Goal: Task Accomplishment & Management: Complete application form

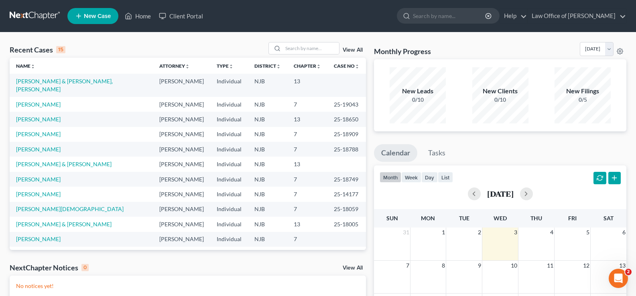
click at [322, 41] on div "Recent Cases 15 View All Name unfold_more expand_more expand_less Attorney unfo…" at bounding box center [318, 240] width 636 height 416
click at [292, 52] on input "search" at bounding box center [311, 49] width 56 height 12
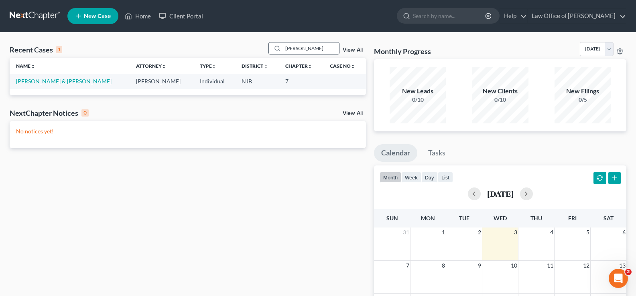
type input "[PERSON_NAME]"
click at [53, 81] on link "[PERSON_NAME] & [PERSON_NAME]" at bounding box center [63, 81] width 95 height 7
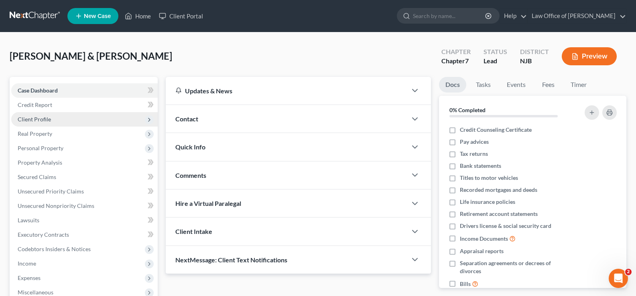
click at [47, 118] on span "Client Profile" at bounding box center [34, 119] width 33 height 7
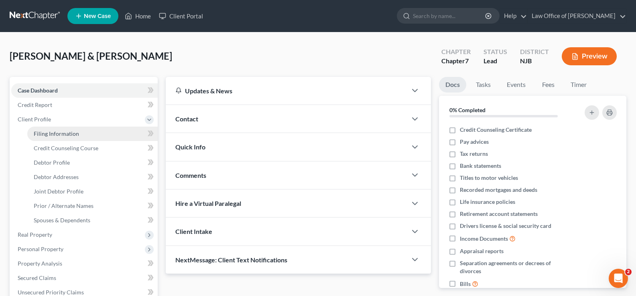
click at [73, 130] on span "Filing Information" at bounding box center [56, 133] width 45 height 7
select select "1"
select select "0"
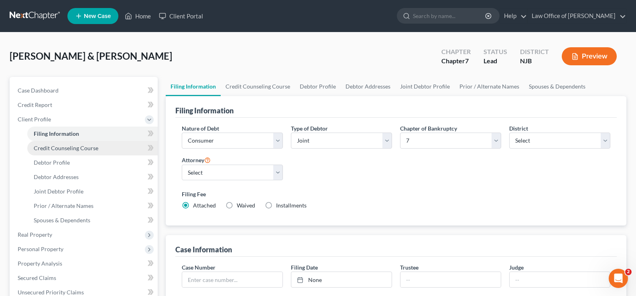
click at [69, 148] on span "Credit Counseling Course" at bounding box center [66, 148] width 65 height 7
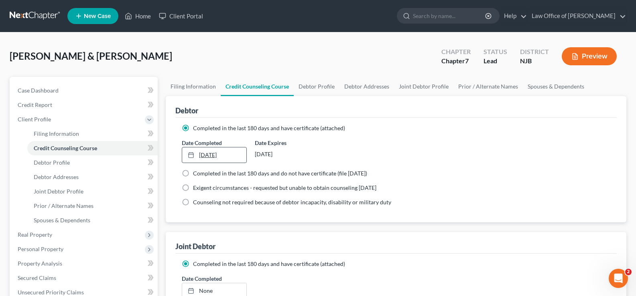
type input "[DATE]"
click at [213, 157] on link "[DATE]" at bounding box center [214, 155] width 64 height 15
click at [46, 161] on span "Debtor Profile" at bounding box center [52, 162] width 36 height 7
select select "1"
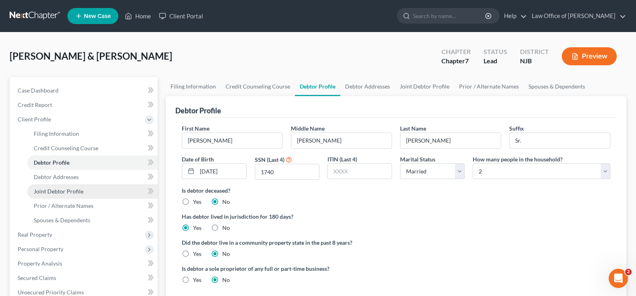
click at [61, 192] on span "Joint Debtor Profile" at bounding box center [59, 191] width 50 height 7
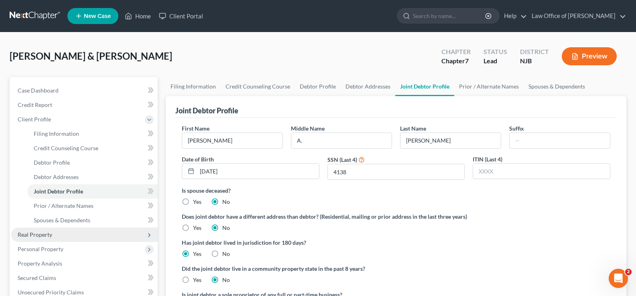
click at [39, 234] on span "Real Property" at bounding box center [35, 234] width 35 height 7
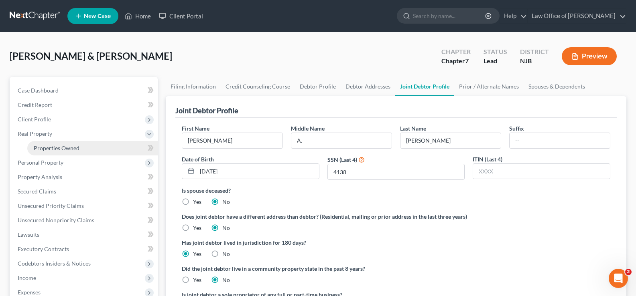
click at [57, 147] on span "Properties Owned" at bounding box center [57, 148] width 46 height 7
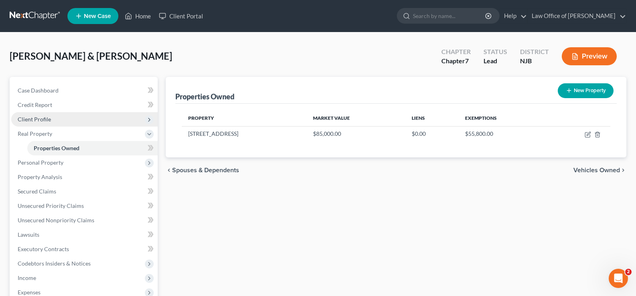
click at [32, 118] on span "Client Profile" at bounding box center [34, 119] width 33 height 7
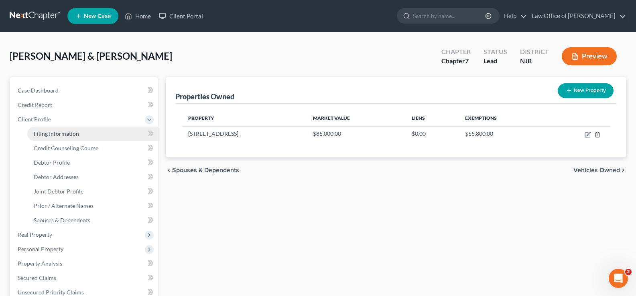
click at [78, 131] on link "Filing Information" at bounding box center [92, 134] width 130 height 14
select select "1"
select select "0"
select select "51"
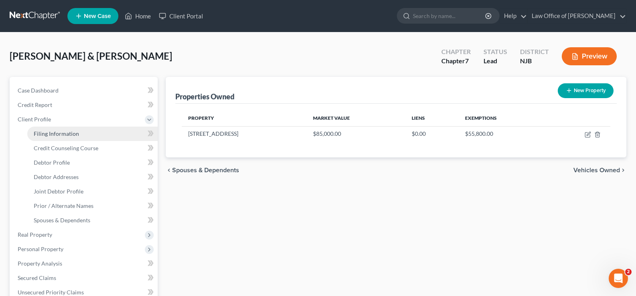
select select "0"
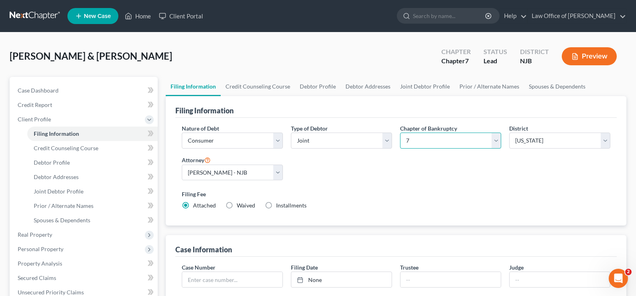
click at [442, 138] on select "Select 7 11 12 13" at bounding box center [450, 141] width 101 height 16
select select "3"
click at [400, 133] on select "Select 7 11 12 13" at bounding box center [450, 141] width 101 height 16
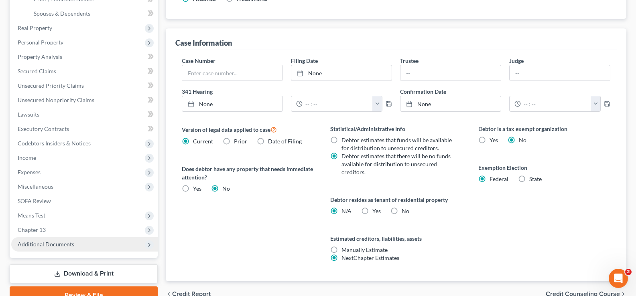
scroll to position [241, 0]
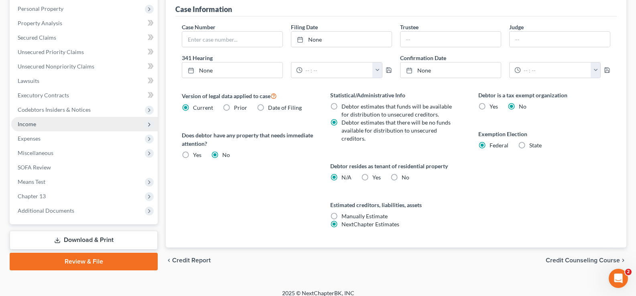
click at [29, 125] on span "Income" at bounding box center [27, 124] width 18 height 7
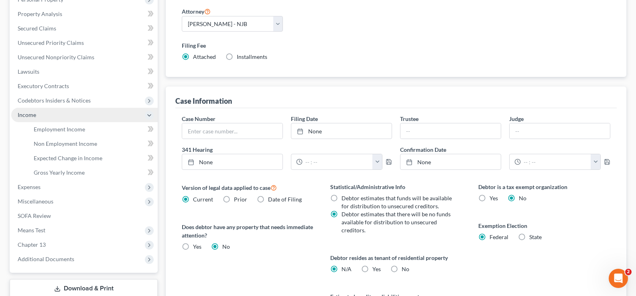
scroll to position [140, 0]
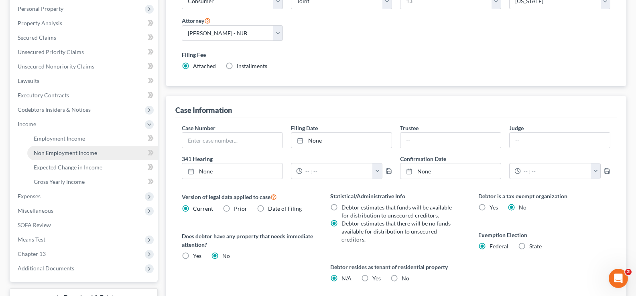
click at [74, 154] on span "Non Employment Income" at bounding box center [65, 153] width 63 height 7
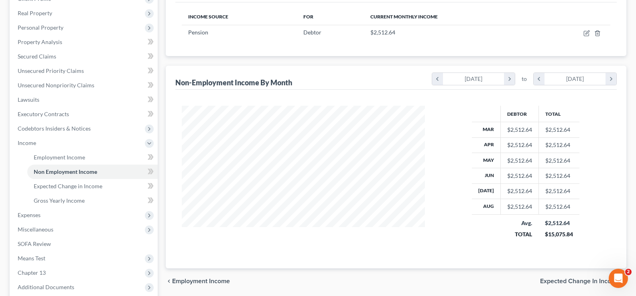
scroll to position [125, 0]
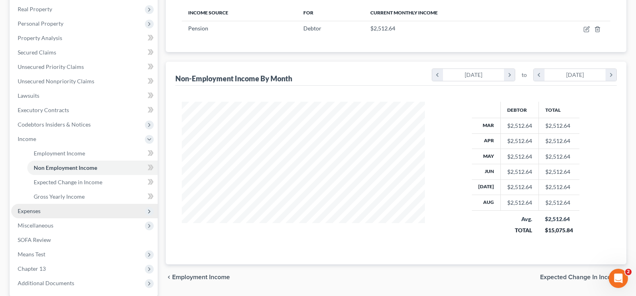
click at [28, 210] on span "Expenses" at bounding box center [29, 211] width 23 height 7
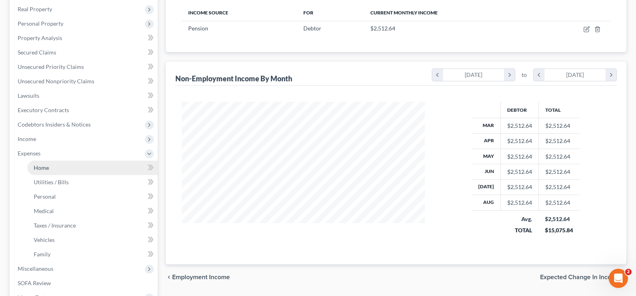
click at [41, 162] on link "Home" at bounding box center [92, 168] width 130 height 14
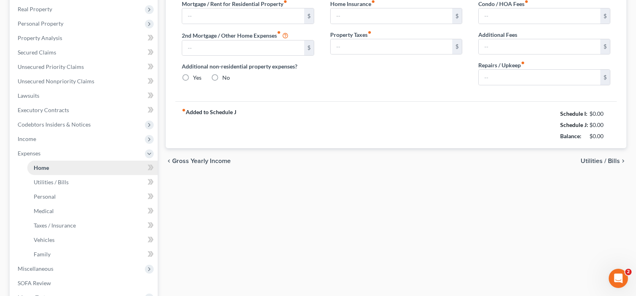
type input "770.34"
type input "0.00"
radio input "true"
type input "0.00"
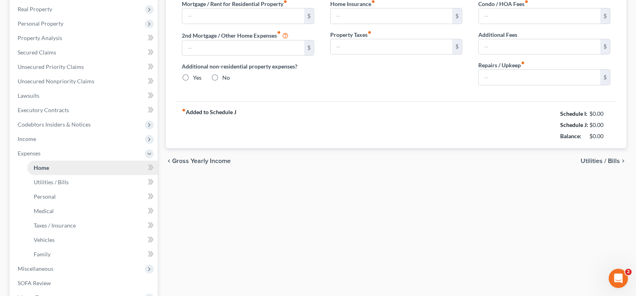
type input "0.00"
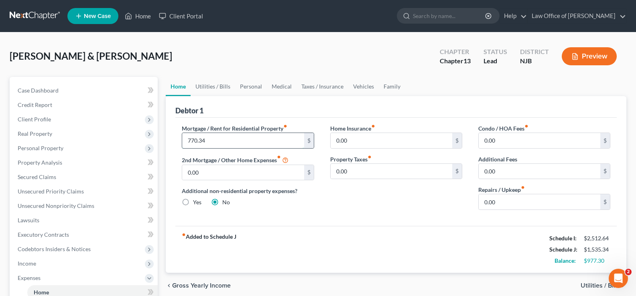
click at [248, 145] on input "770.34" at bounding box center [243, 140] width 122 height 15
type input "790.34"
click at [400, 130] on div "Home Insurance fiber_manual_record 0.00 $" at bounding box center [396, 136] width 132 height 24
click at [386, 137] on input "0.00" at bounding box center [392, 140] width 122 height 15
type input "95.00"
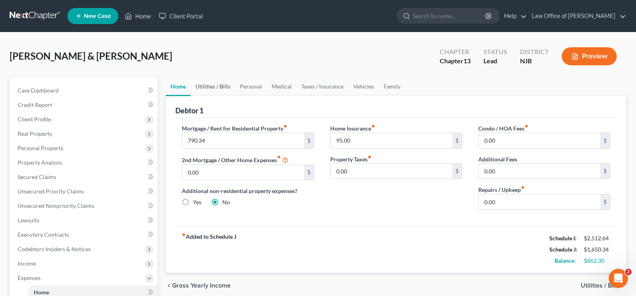
click at [215, 88] on link "Utilities / Bills" at bounding box center [213, 86] width 45 height 19
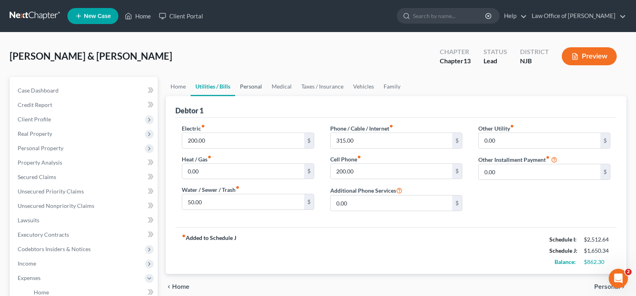
click at [255, 85] on link "Personal" at bounding box center [251, 86] width 32 height 19
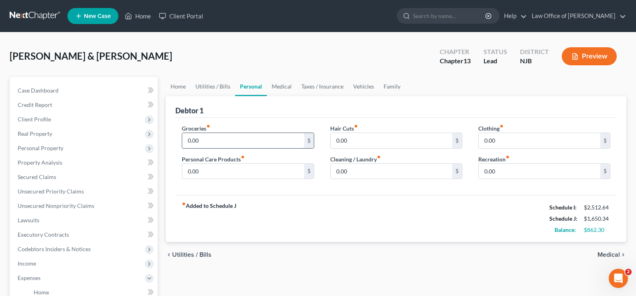
click at [232, 142] on input "0.00" at bounding box center [243, 140] width 122 height 15
type input "900"
click at [206, 177] on input "0.00" at bounding box center [243, 171] width 122 height 15
type input "50.00"
click at [363, 140] on input "0.00" at bounding box center [392, 140] width 122 height 15
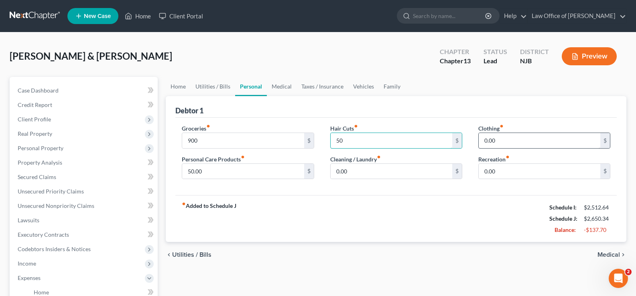
type input "50"
click at [528, 139] on input "0.00" at bounding box center [540, 140] width 122 height 15
type input "100"
click at [512, 175] on input "0.00" at bounding box center [540, 171] width 122 height 15
type input "100"
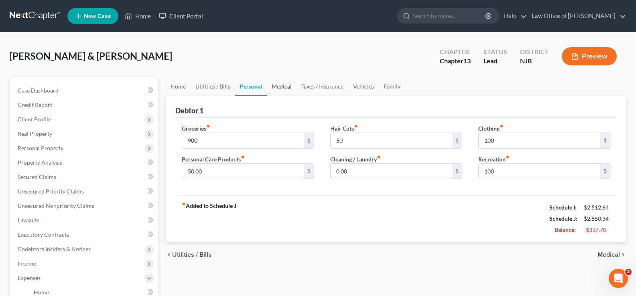
click at [286, 83] on link "Medical" at bounding box center [282, 86] width 30 height 19
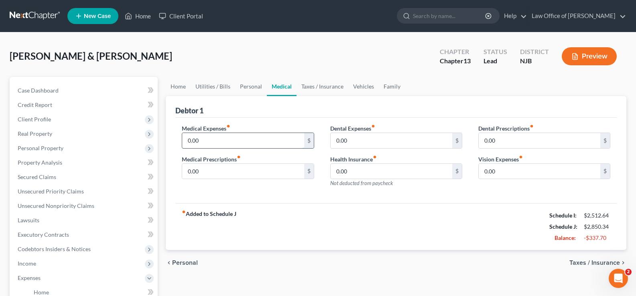
click at [244, 135] on input "0.00" at bounding box center [243, 140] width 122 height 15
type input "50"
click at [326, 85] on link "Taxes / Insurance" at bounding box center [322, 86] width 52 height 19
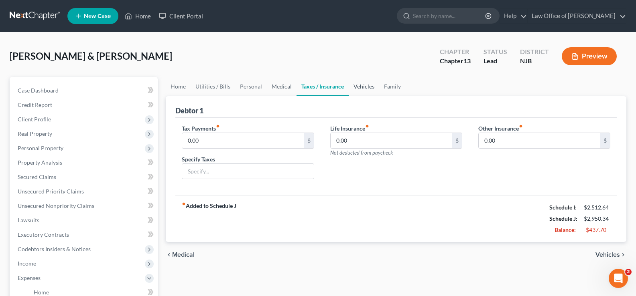
click at [361, 87] on link "Vehicles" at bounding box center [364, 86] width 30 height 19
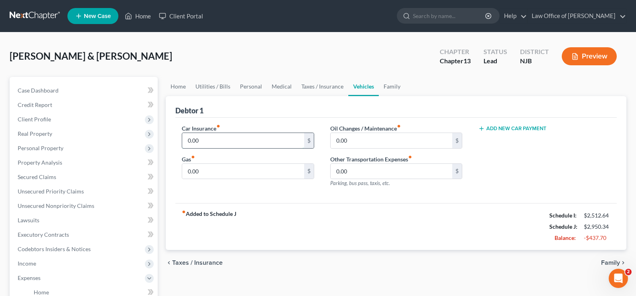
click at [241, 142] on input "0.00" at bounding box center [243, 140] width 122 height 15
type input "201"
click at [215, 169] on input "0.00" at bounding box center [243, 171] width 122 height 15
drag, startPoint x: 284, startPoint y: 85, endPoint x: 275, endPoint y: 94, distance: 12.8
click at [284, 85] on link "Medical" at bounding box center [282, 86] width 30 height 19
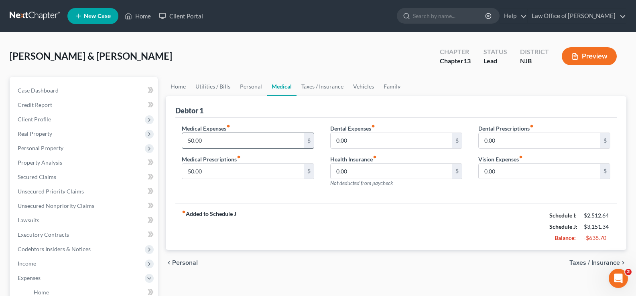
click at [215, 142] on input "50.00" at bounding box center [243, 140] width 122 height 15
type input "200"
click at [350, 142] on input "0.00" at bounding box center [392, 140] width 122 height 15
type input "50"
click at [359, 89] on link "Vehicles" at bounding box center [363, 86] width 30 height 19
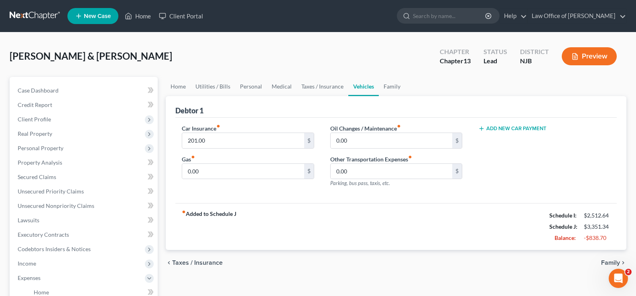
click at [511, 126] on button "Add New Car Payment" at bounding box center [512, 129] width 68 height 6
click at [504, 139] on input "text" at bounding box center [534, 140] width 110 height 15
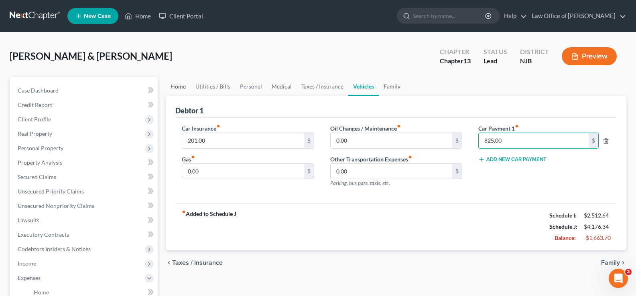
type input "825.00"
click at [177, 87] on link "Home" at bounding box center [178, 86] width 25 height 19
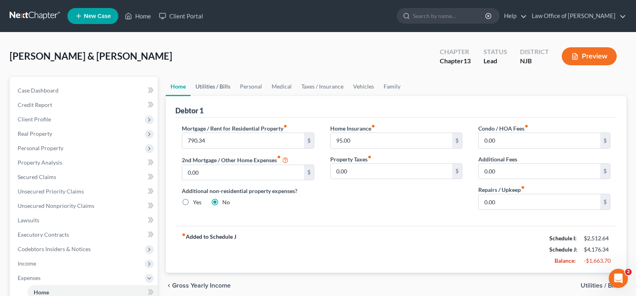
click at [214, 85] on link "Utilities / Bills" at bounding box center [213, 86] width 45 height 19
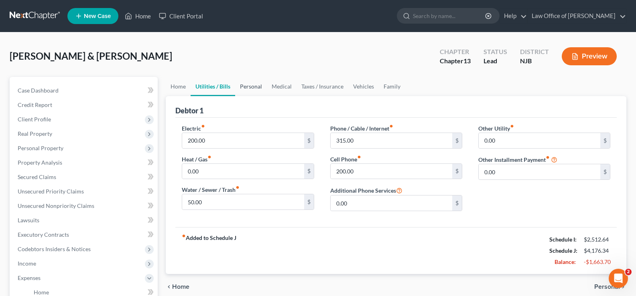
click at [251, 82] on link "Personal" at bounding box center [251, 86] width 32 height 19
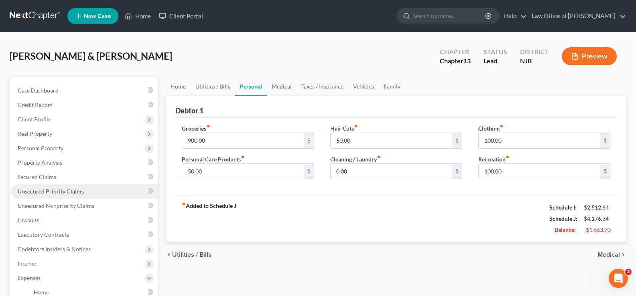
click at [66, 188] on span "Unsecured Priority Claims" at bounding box center [51, 191] width 66 height 7
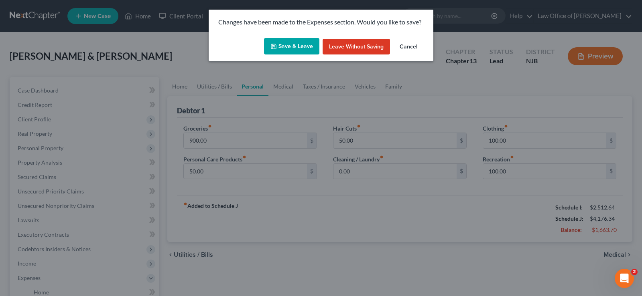
click at [276, 49] on icon "button" at bounding box center [273, 46] width 6 height 6
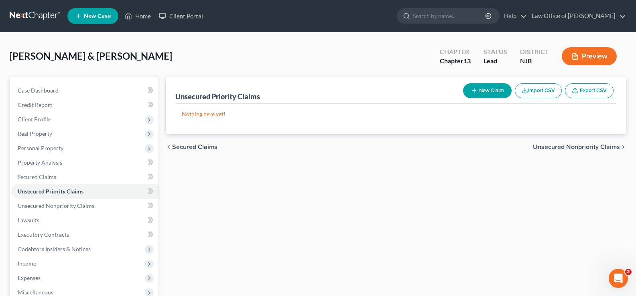
click at [468, 88] on button "New Claim" at bounding box center [487, 90] width 49 height 15
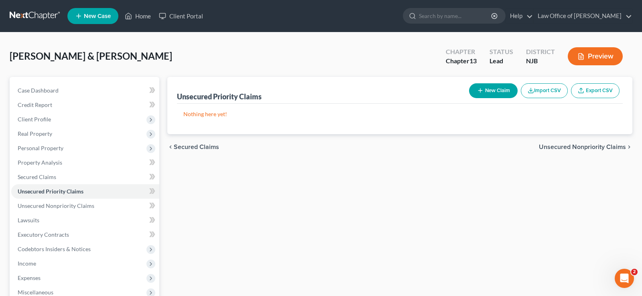
select select "2"
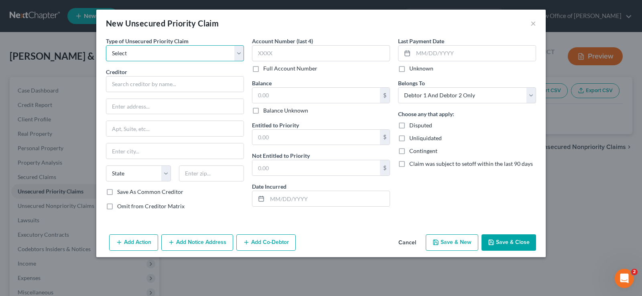
click at [202, 53] on select "Select Taxes & Other Government Units Domestic Support Obligations Extensions o…" at bounding box center [175, 53] width 138 height 16
select select "0"
click at [106, 45] on select "Select Taxes & Other Government Units Domestic Support Obligations Extensions o…" at bounding box center [175, 53] width 138 height 16
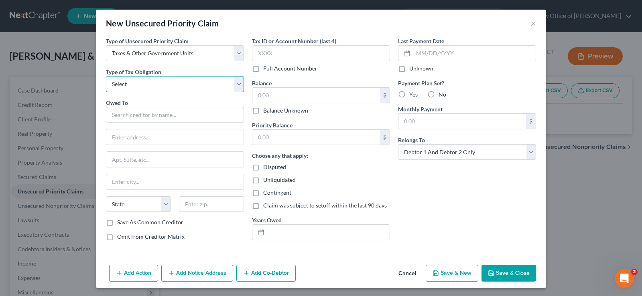
click at [181, 87] on select "Select Federal City State Franchise Tax Board Other" at bounding box center [175, 84] width 138 height 16
select select "0"
click at [106, 76] on select "Select Federal City State Franchise Tax Board Other" at bounding box center [175, 84] width 138 height 16
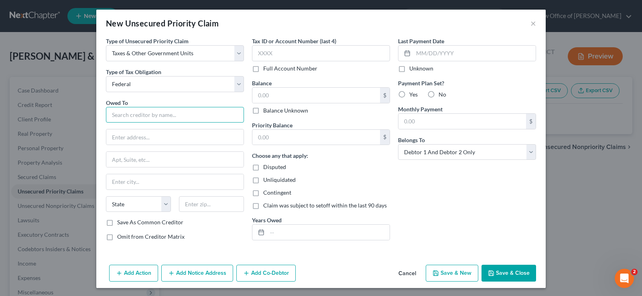
click at [160, 113] on input "text" at bounding box center [175, 115] width 138 height 16
type input "Internal Revenue Service"
type input "Centralized Insolvency Operations"
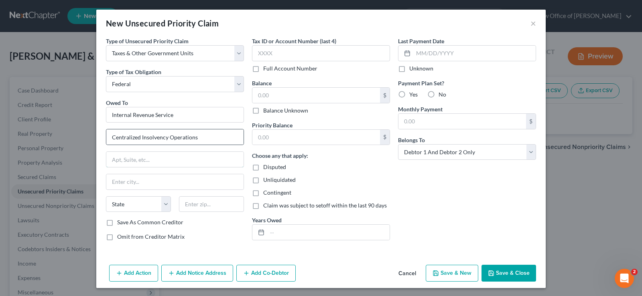
type input "PO Box 7346"
type input "[GEOGRAPHIC_DATA]"
select select "39"
type input "19101-7346"
click at [291, 54] on input "text" at bounding box center [321, 53] width 138 height 16
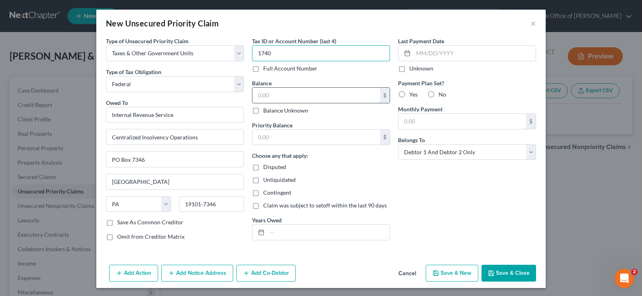
type input "1740"
click at [284, 97] on input "text" at bounding box center [316, 95] width 128 height 15
type input "10,261"
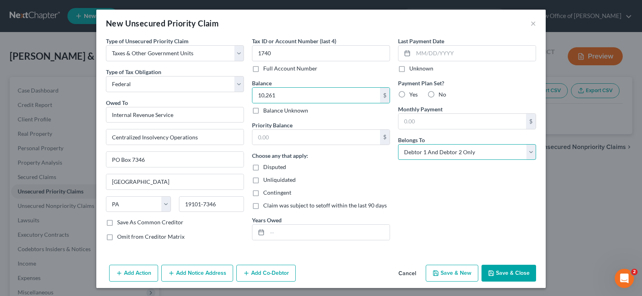
click at [471, 150] on select "Select Debtor 1 Only Debtor 2 Only Debtor 1 And Debtor 2 Only At Least One Of T…" at bounding box center [467, 152] width 138 height 16
select select "1"
click at [398, 144] on select "Select Debtor 1 Only Debtor 2 Only Debtor 1 And Debtor 2 Only At Least One Of T…" at bounding box center [467, 152] width 138 height 16
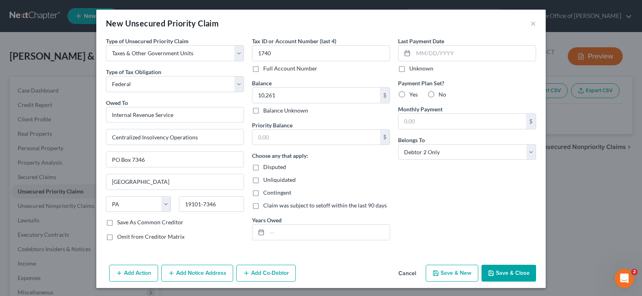
click at [493, 272] on button "Save & Close" at bounding box center [508, 273] width 55 height 17
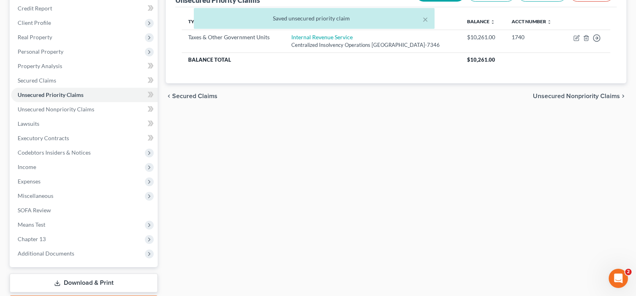
scroll to position [98, 0]
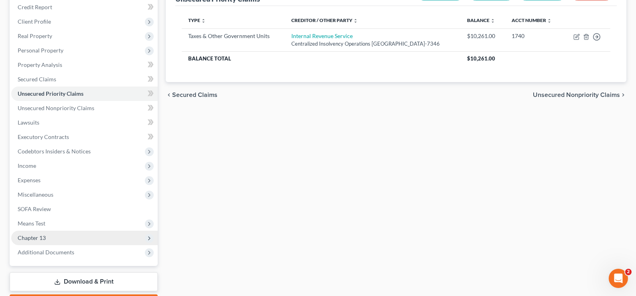
click at [43, 238] on span "Chapter 13" at bounding box center [32, 238] width 28 height 7
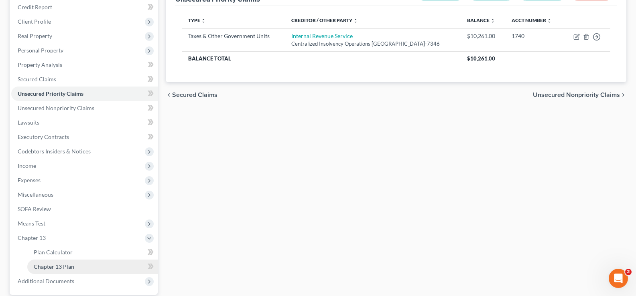
click at [63, 266] on span "Chapter 13 Plan" at bounding box center [54, 267] width 41 height 7
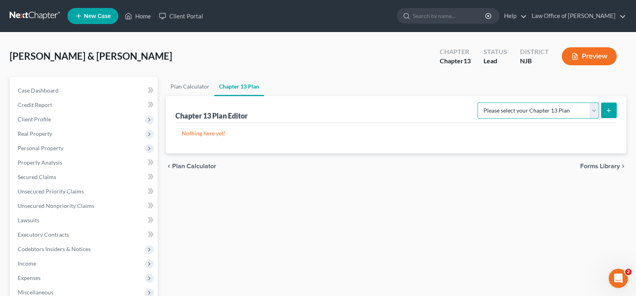
click at [591, 110] on select "Please select your Chapter 13 Plan District of [US_STATE] - Effective [DATE] Di…" at bounding box center [538, 111] width 122 height 16
select select "0"
click at [477, 103] on select "Please select your Chapter 13 Plan District of [US_STATE] - Effective [DATE] Di…" at bounding box center [538, 111] width 122 height 16
click at [607, 108] on icon "submit" at bounding box center [608, 111] width 6 height 6
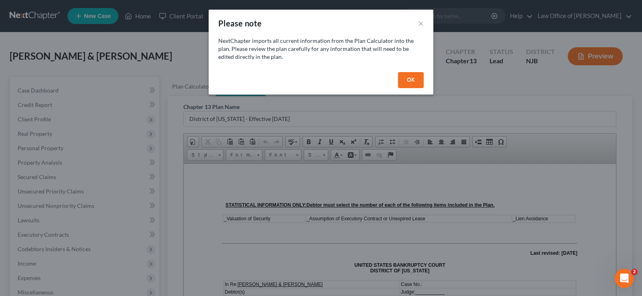
click at [408, 79] on button "OK" at bounding box center [411, 80] width 26 height 16
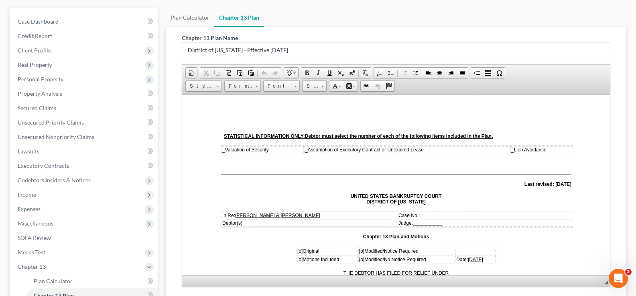
scroll to position [69, 0]
drag, startPoint x: 298, startPoint y: 250, endPoint x: 293, endPoint y: 251, distance: 5.1
click at [296, 251] on td "[o] Original" at bounding box center [326, 250] width 61 height 9
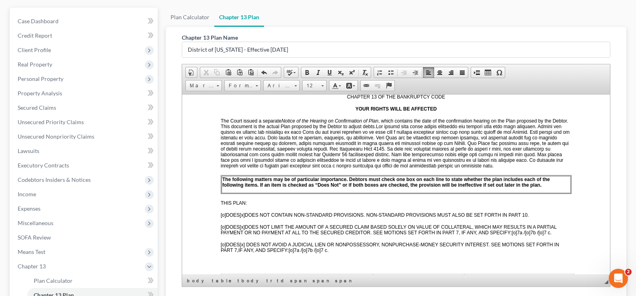
scroll to position [235, 0]
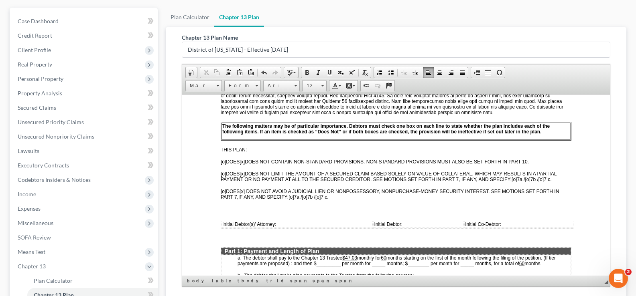
click at [284, 223] on span "___" at bounding box center [280, 224] width 8 height 6
click at [276, 221] on span "Initial Debtor(s)' Attorney: ___" at bounding box center [253, 224] width 62 height 6
click at [418, 222] on span "Initial Debtor: ___" at bounding box center [411, 224] width 37 height 6
click at [520, 223] on span "___" at bounding box center [523, 224] width 8 height 6
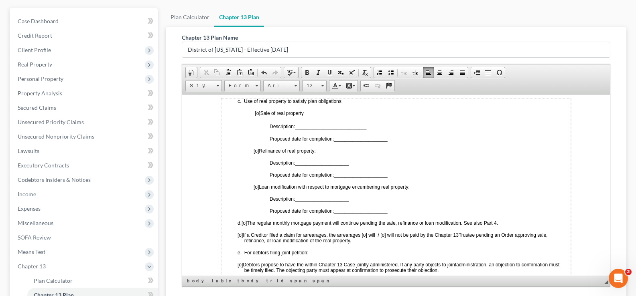
scroll to position [478, 0]
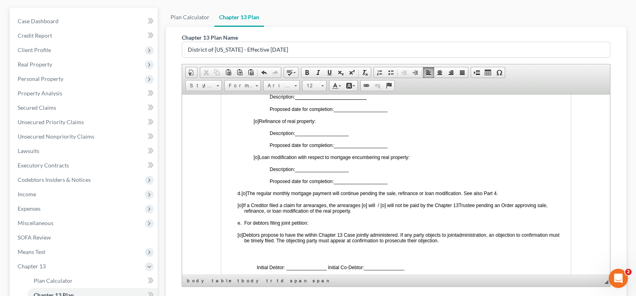
click at [243, 233] on span "[o]" at bounding box center [240, 235] width 5 height 6
click at [286, 262] on td "c. Use of real property to satisfy plan obligations: [o] Sale of real property …" at bounding box center [396, 175] width 350 height 215
click at [379, 267] on span "_______________" at bounding box center [398, 268] width 40 height 6
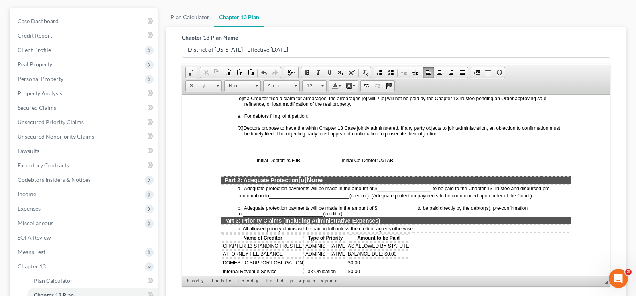
scroll to position [649, 0]
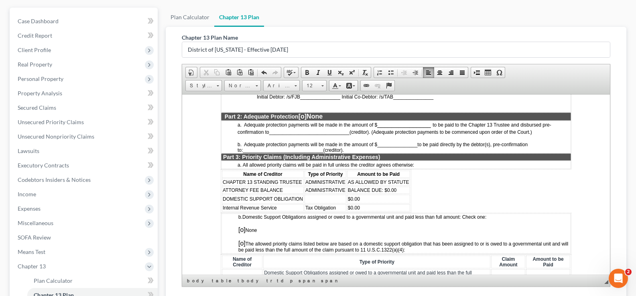
click at [386, 187] on span "BALANCE DUE: $0.00" at bounding box center [372, 190] width 49 height 6
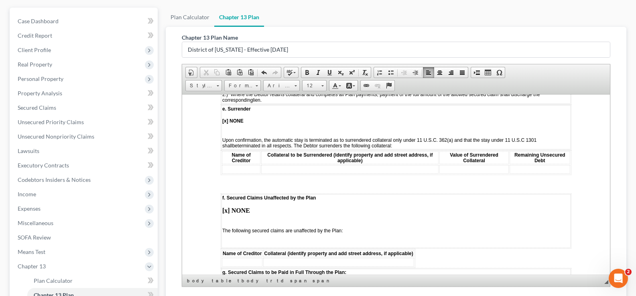
scroll to position [1231, 0]
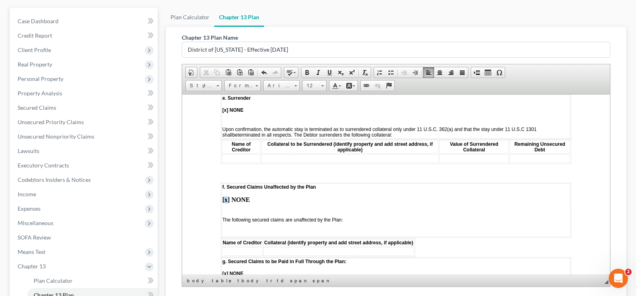
click at [225, 203] on strong "[x] NONE" at bounding box center [236, 199] width 28 height 7
click at [236, 255] on td at bounding box center [242, 251] width 41 height 9
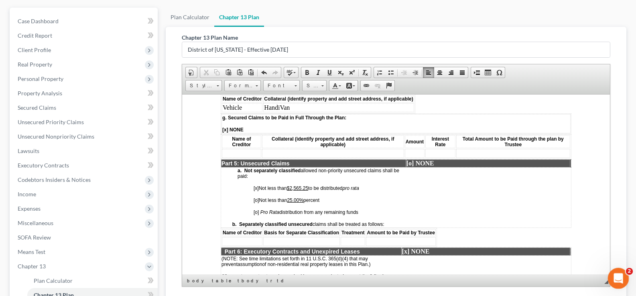
scroll to position [1413, 0]
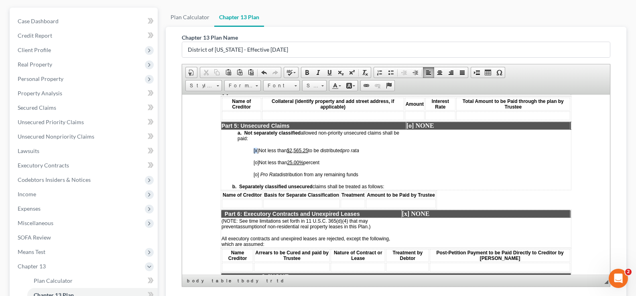
click at [254, 153] on span "[x]" at bounding box center [256, 151] width 5 height 6
click at [255, 177] on span "[o]" at bounding box center [256, 175] width 5 height 6
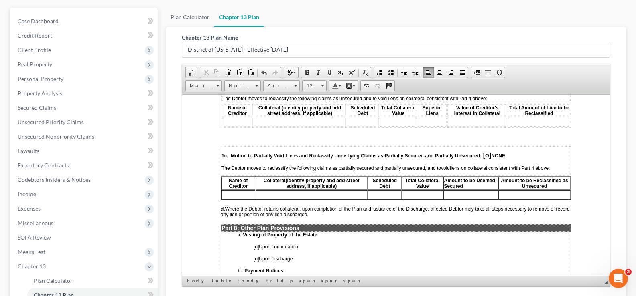
scroll to position [1786, 0]
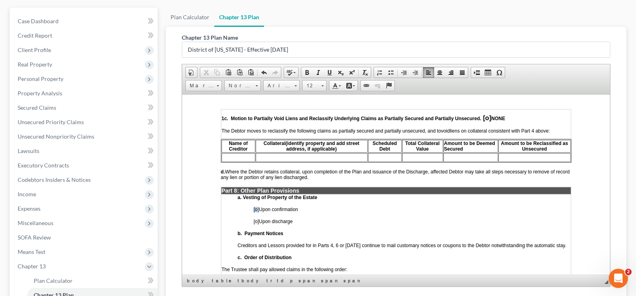
drag, startPoint x: 257, startPoint y: 215, endPoint x: 252, endPoint y: 214, distance: 5.5
click at [253, 216] on td "a. Vesting of Property of the Estate [o] Upon confirmation [o] Upon discharge b…" at bounding box center [396, 281] width 350 height 175
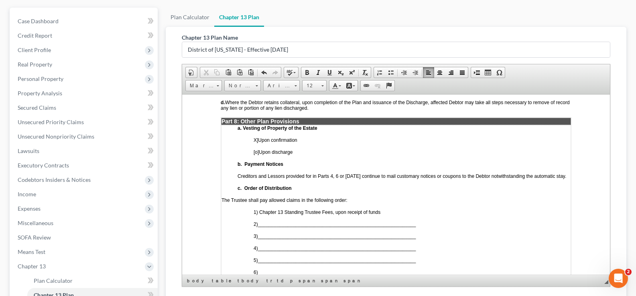
scroll to position [1909, 0]
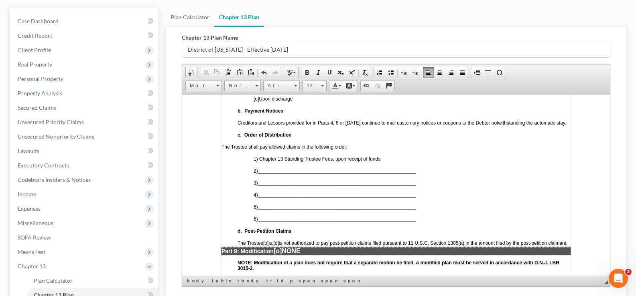
click at [269, 174] on span "___________________________________________________________" at bounding box center [337, 171] width 158 height 6
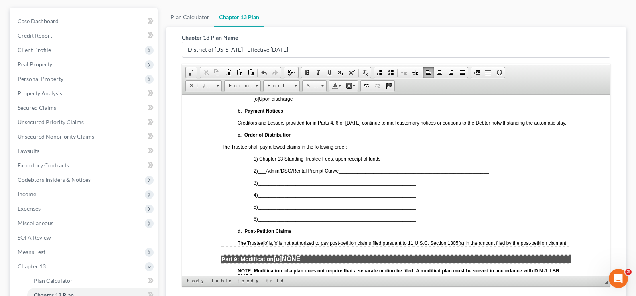
click at [269, 182] on td "a. Vesting of Property of the Estate X] Upon confirmation [o] Upon discharge b.…" at bounding box center [396, 158] width 350 height 175
click at [271, 198] on span "___________________________________________________________" at bounding box center [337, 195] width 158 height 6
click at [264, 210] on span "___________________________________________________________" at bounding box center [337, 207] width 158 height 6
click at [279, 246] on p "The Trustee [o] is, [o] is not authorized to pay post-petition claims filed pur…" at bounding box center [404, 243] width 333 height 6
click at [278, 246] on span "[o]" at bounding box center [275, 243] width 5 height 6
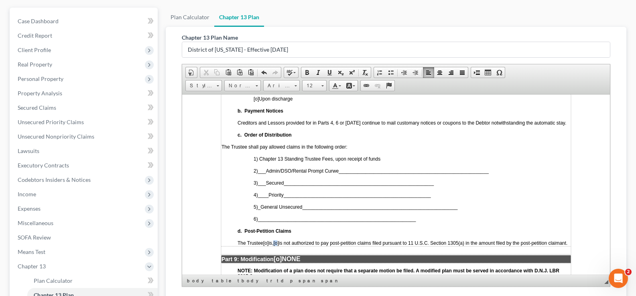
click at [278, 246] on span "[o]" at bounding box center [275, 243] width 5 height 6
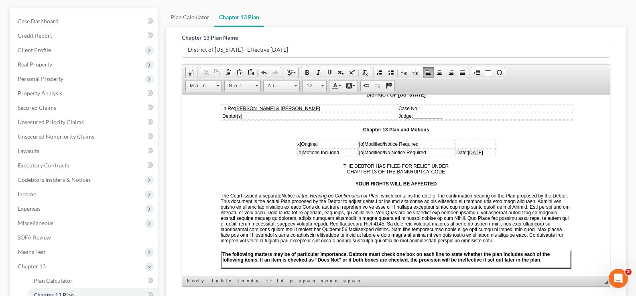
scroll to position [0, 0]
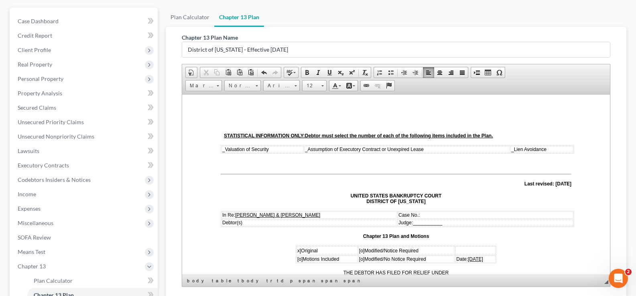
drag, startPoint x: 605, startPoint y: 234, endPoint x: 804, endPoint y: 192, distance: 202.9
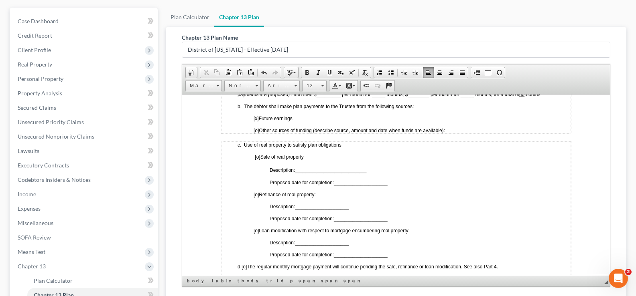
scroll to position [410, 0]
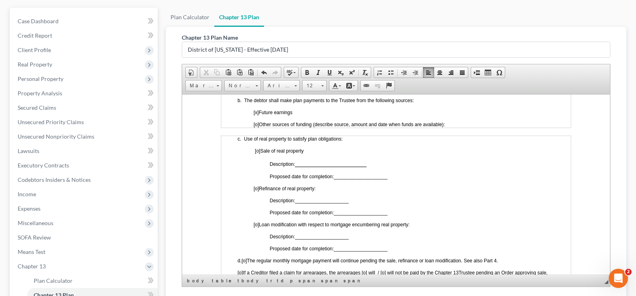
drag, startPoint x: 607, startPoint y: 105, endPoint x: 799, endPoint y: 213, distance: 220.4
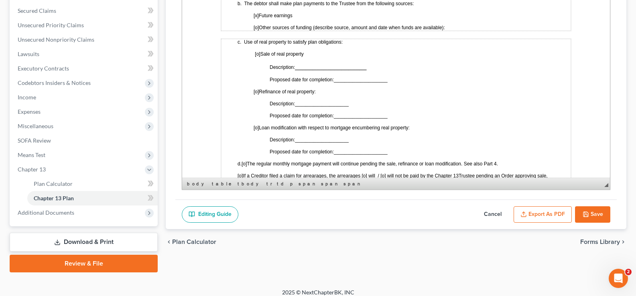
scroll to position [167, 0]
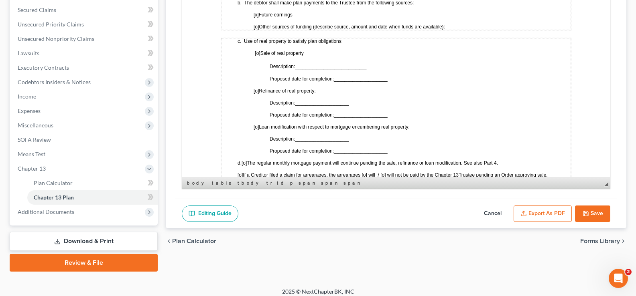
click at [591, 211] on button "Save" at bounding box center [592, 214] width 35 height 17
select select "0"
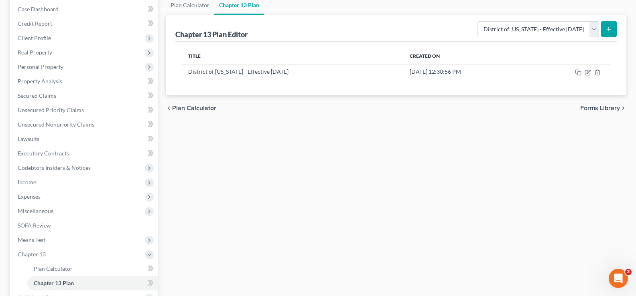
scroll to position [81, 0]
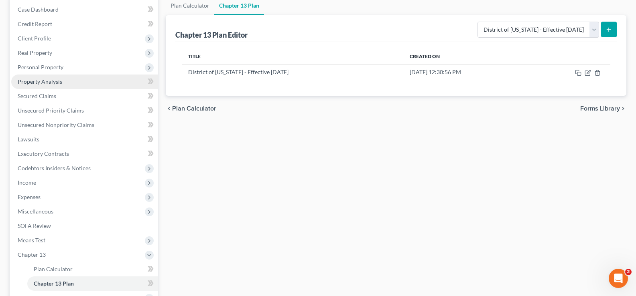
click at [33, 81] on span "Property Analysis" at bounding box center [40, 81] width 45 height 7
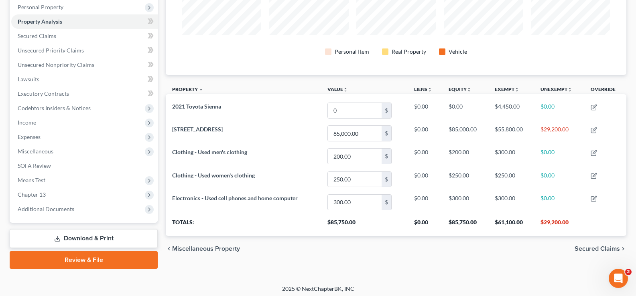
scroll to position [144, 0]
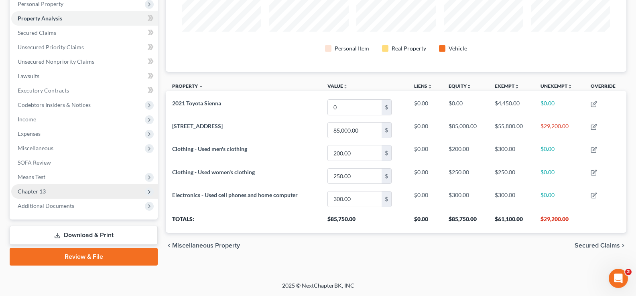
click at [36, 187] on span "Chapter 13" at bounding box center [84, 192] width 146 height 14
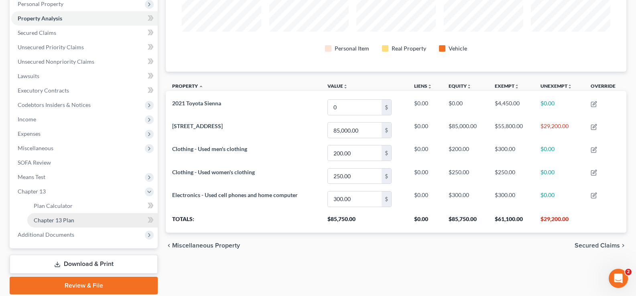
click at [60, 223] on span "Chapter 13 Plan" at bounding box center [54, 220] width 41 height 7
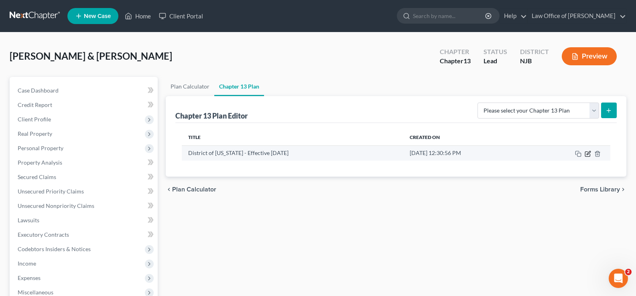
click at [587, 152] on icon "button" at bounding box center [588, 154] width 6 height 6
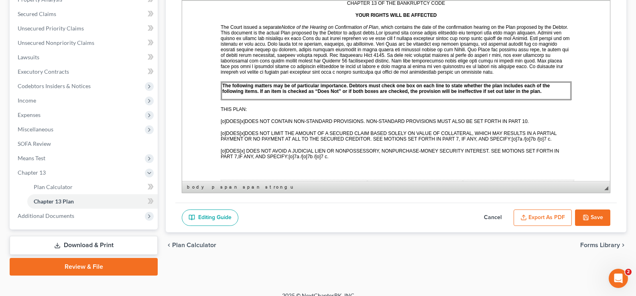
scroll to position [262, 0]
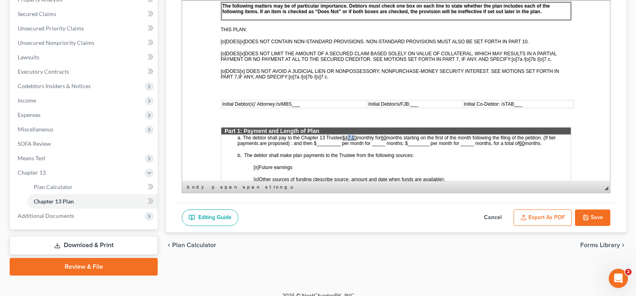
drag, startPoint x: 349, startPoint y: 136, endPoint x: 356, endPoint y: 136, distance: 7.6
click at [356, 136] on u "$47.03" at bounding box center [349, 138] width 15 height 6
click at [591, 219] on button "Save" at bounding box center [592, 218] width 35 height 17
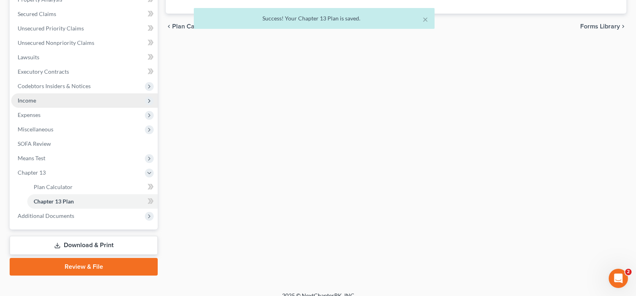
click at [27, 99] on span "Income" at bounding box center [27, 100] width 18 height 7
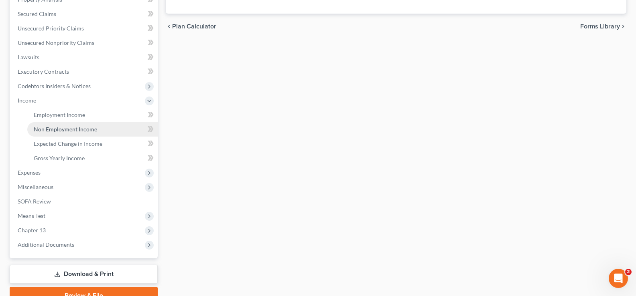
click at [50, 130] on span "Non Employment Income" at bounding box center [65, 129] width 63 height 7
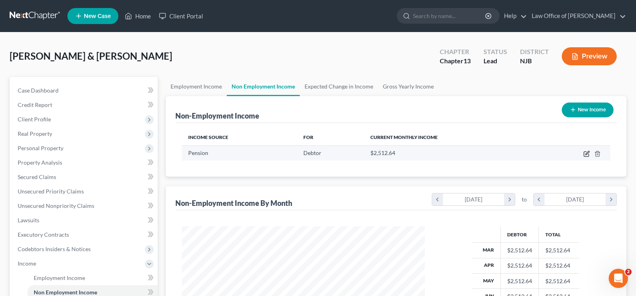
click at [587, 152] on icon "button" at bounding box center [586, 154] width 6 height 6
select select "2"
select select "0"
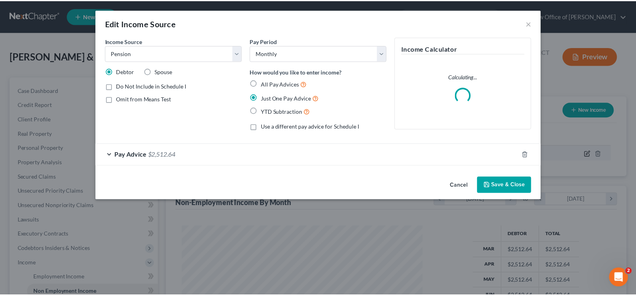
scroll to position [144, 262]
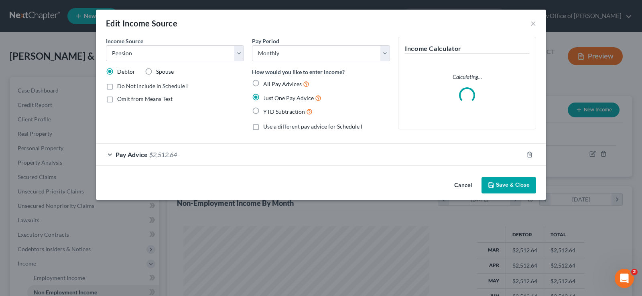
click at [156, 72] on label "Spouse" at bounding box center [165, 72] width 18 height 8
click at [159, 72] on input "Spouse" at bounding box center [161, 70] width 5 height 5
radio input "true"
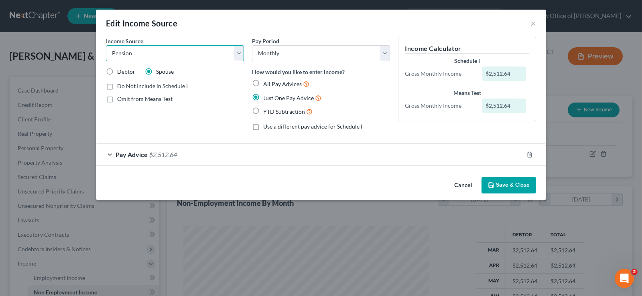
click at [237, 51] on select "Select Unemployment Disability (from employer) Pension Retirement Social Securi…" at bounding box center [175, 53] width 138 height 16
select select "4"
click at [106, 45] on select "Select Unemployment Disability (from employer) Pension Retirement Social Securi…" at bounding box center [175, 53] width 138 height 16
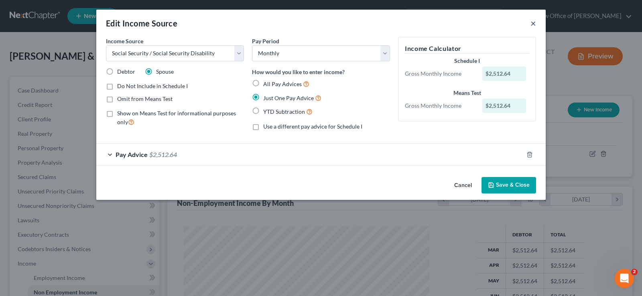
click at [532, 24] on button "×" at bounding box center [533, 23] width 6 height 10
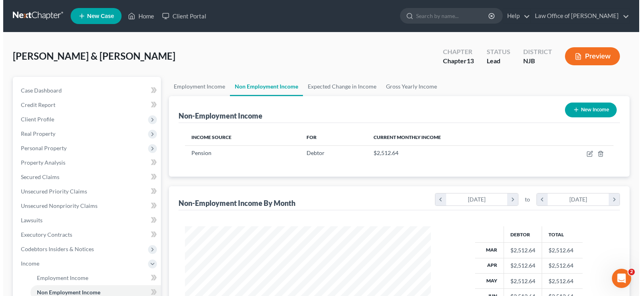
scroll to position [401064, 400949]
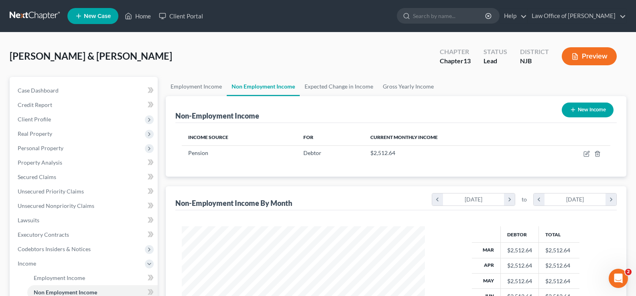
click at [583, 106] on button "New Income" at bounding box center [588, 110] width 52 height 15
select select "0"
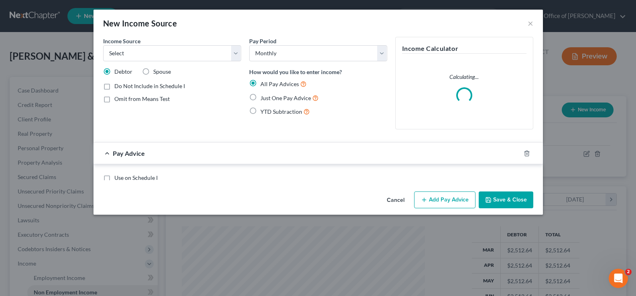
scroll to position [144, 262]
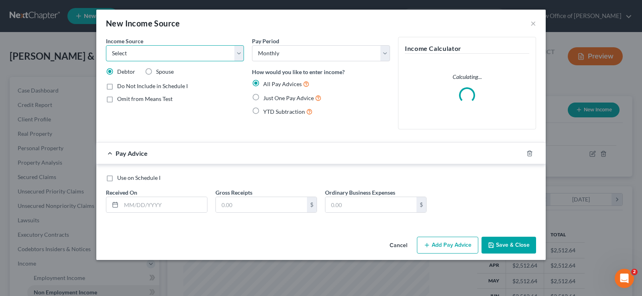
click at [238, 50] on select "Select Unemployment Disability (from employer) Pension Retirement Social Securi…" at bounding box center [175, 53] width 138 height 16
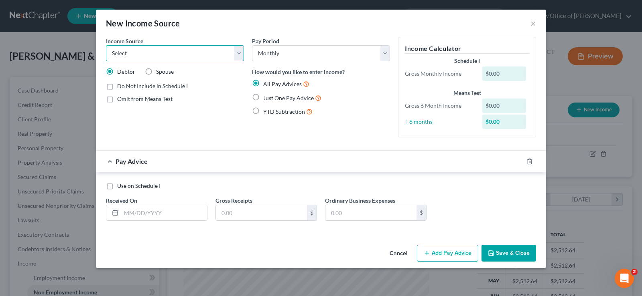
select select "4"
click at [106, 45] on select "Select Unemployment Disability (from employer) Pension Retirement Social Securi…" at bounding box center [175, 53] width 138 height 16
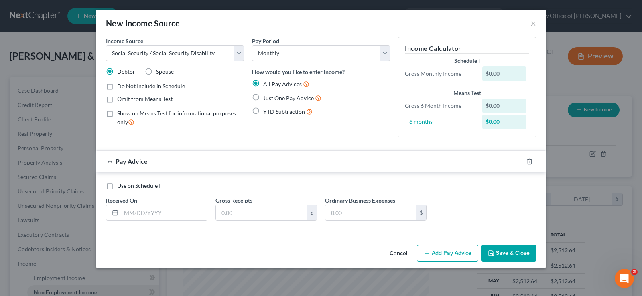
click at [263, 97] on label "Just One Pay Advice" at bounding box center [292, 97] width 58 height 9
click at [266, 97] on input "Just One Pay Advice" at bounding box center [268, 95] width 5 height 5
radio input "true"
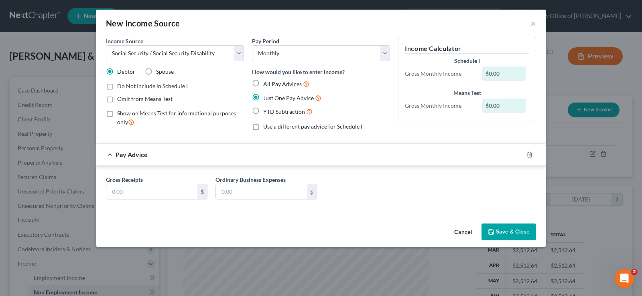
click at [156, 74] on label "Spouse" at bounding box center [165, 72] width 18 height 8
click at [159, 73] on input "Spouse" at bounding box center [161, 70] width 5 height 5
radio input "true"
click at [127, 186] on input "text" at bounding box center [151, 192] width 91 height 15
type input "1,259"
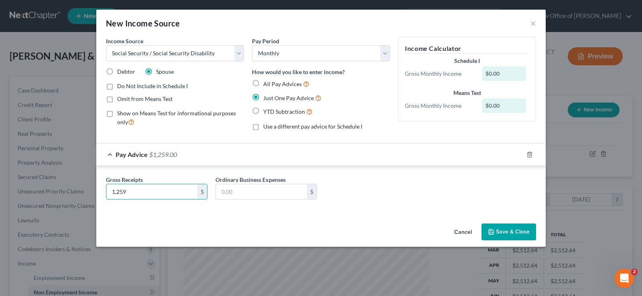
click at [507, 231] on button "Save & Close" at bounding box center [508, 232] width 55 height 17
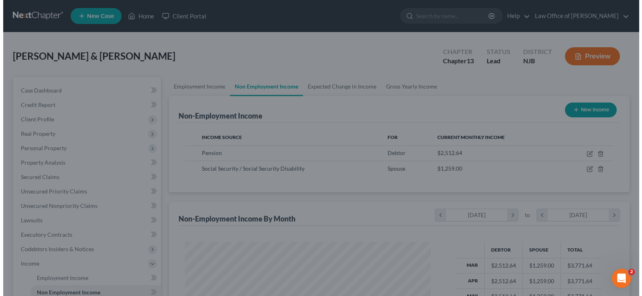
scroll to position [401064, 400949]
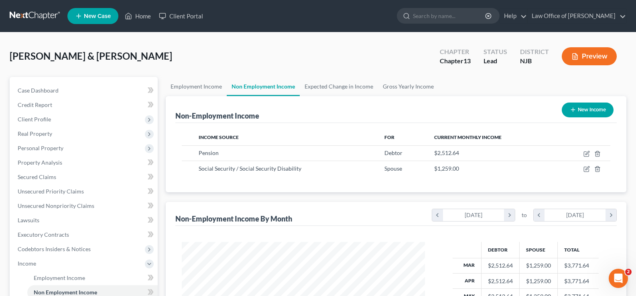
click at [581, 106] on button "New Income" at bounding box center [588, 110] width 52 height 15
select select "0"
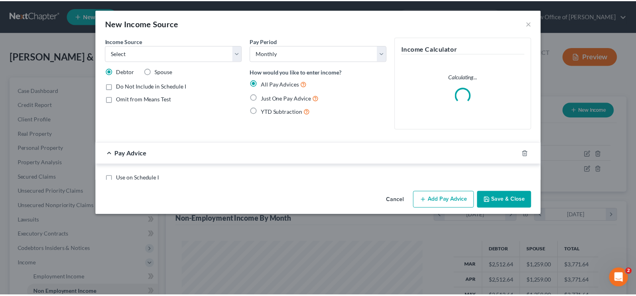
scroll to position [144, 262]
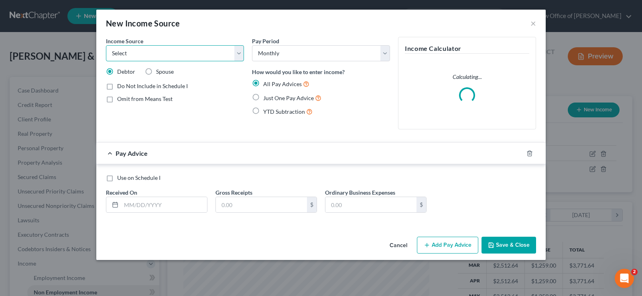
click at [131, 55] on select "Select Unemployment Disability (from employer) Pension Retirement Social Securi…" at bounding box center [175, 53] width 138 height 16
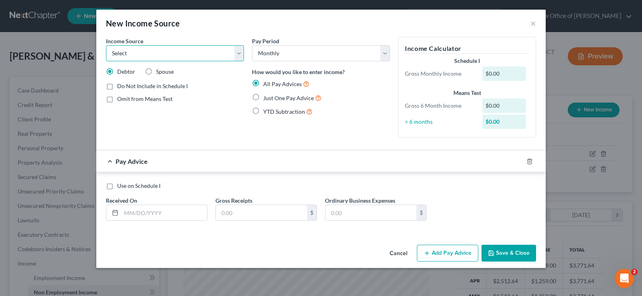
select select "4"
click at [106, 45] on select "Select Unemployment Disability (from employer) Pension Retirement Social Securi…" at bounding box center [175, 53] width 138 height 16
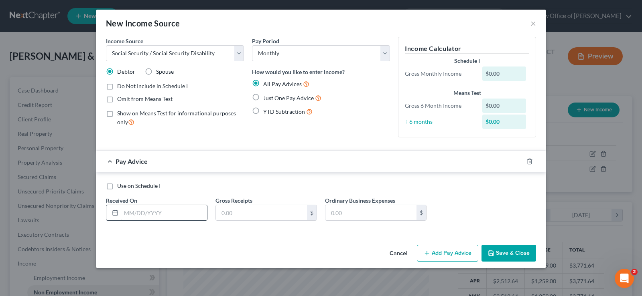
click at [117, 187] on label "Use on Schedule I" at bounding box center [138, 186] width 43 height 8
click at [120, 187] on input "Use on Schedule I" at bounding box center [122, 184] width 5 height 5
checkbox input "true"
click at [128, 214] on input "text" at bounding box center [164, 212] width 86 height 15
click at [263, 95] on label "Just One Pay Advice" at bounding box center [292, 97] width 58 height 9
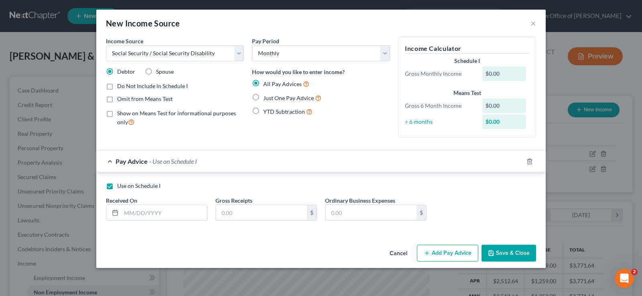
click at [266, 95] on input "Just One Pay Advice" at bounding box center [268, 95] width 5 height 5
radio input "true"
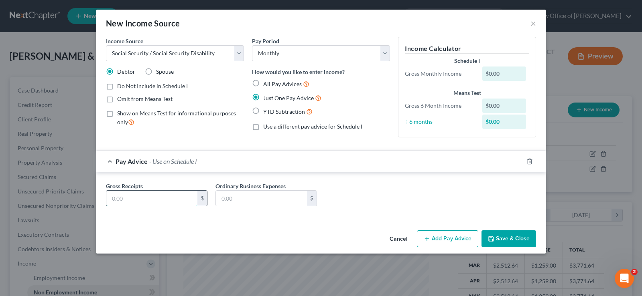
click at [166, 204] on input "text" at bounding box center [151, 198] width 91 height 15
type input "1,997"
click at [509, 240] on button "Save & Close" at bounding box center [508, 239] width 55 height 17
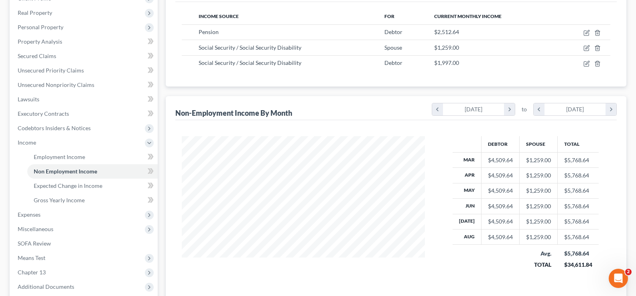
scroll to position [124, 0]
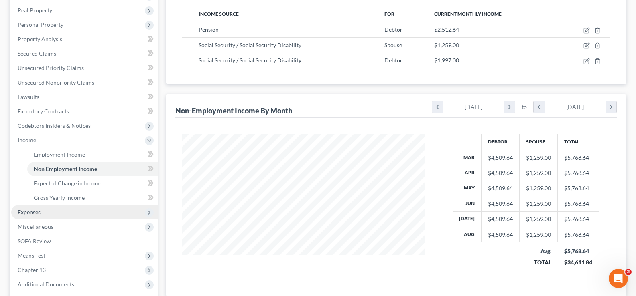
click at [38, 214] on span "Expenses" at bounding box center [29, 212] width 23 height 7
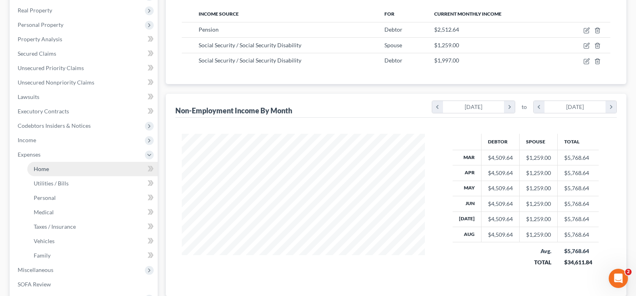
click at [49, 165] on link "Home" at bounding box center [92, 169] width 130 height 14
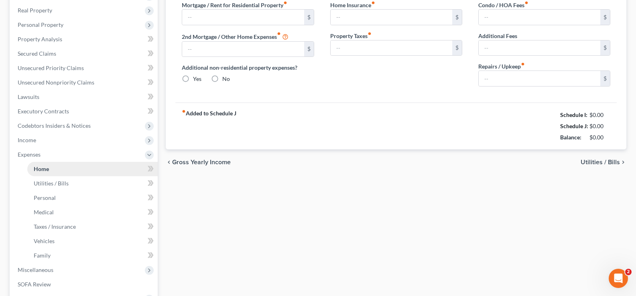
type input "790.34"
type input "0.00"
radio input "true"
type input "95.00"
type input "0.00"
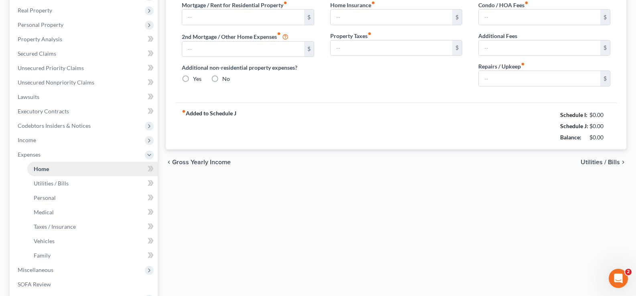
type input "0.00"
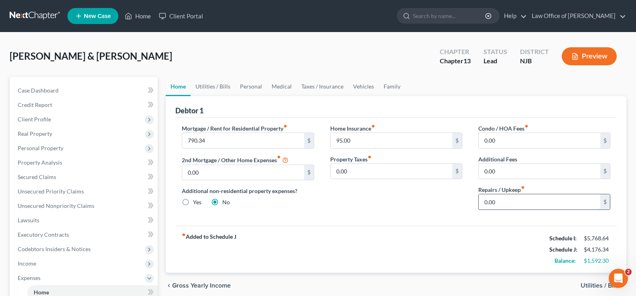
click at [508, 207] on input "0.00" at bounding box center [540, 202] width 122 height 15
type input "1"
type input "200"
click at [215, 84] on link "Utilities / Bills" at bounding box center [213, 86] width 45 height 19
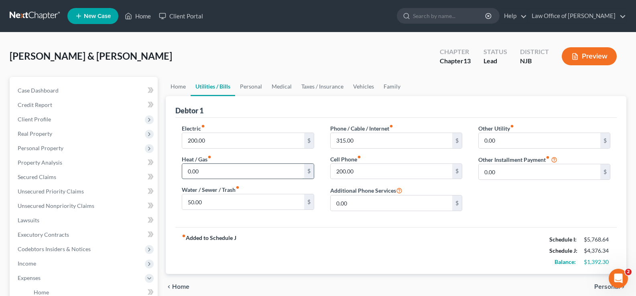
click at [213, 171] on input "0.00" at bounding box center [243, 171] width 122 height 15
type input "100"
click at [247, 85] on link "Personal" at bounding box center [251, 86] width 32 height 19
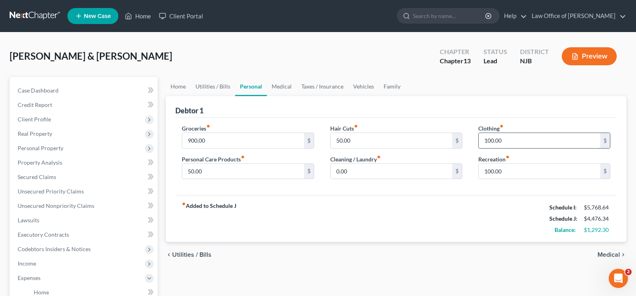
click at [514, 139] on input "100.00" at bounding box center [540, 140] width 122 height 15
type input "200"
click at [501, 176] on input "100.00" at bounding box center [540, 171] width 122 height 15
type input "200"
click at [278, 84] on link "Medical" at bounding box center [282, 86] width 30 height 19
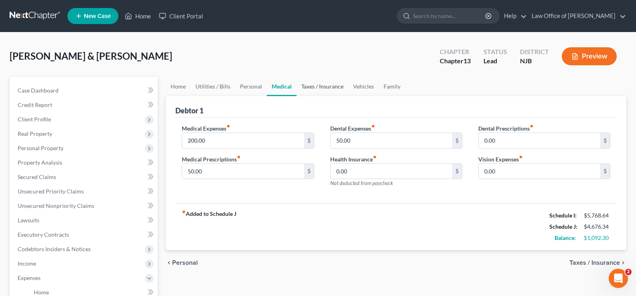
click at [318, 88] on link "Taxes / Insurance" at bounding box center [322, 86] width 52 height 19
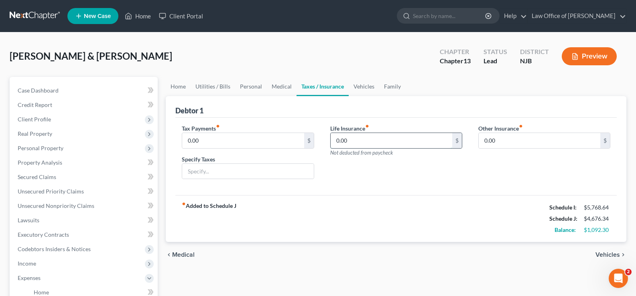
click at [349, 139] on input "0.00" at bounding box center [392, 140] width 122 height 15
type input "32.00"
click at [363, 87] on link "Vehicles" at bounding box center [364, 86] width 30 height 19
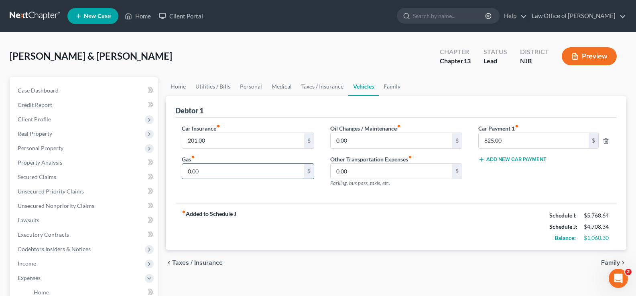
click at [203, 171] on input "0.00" at bounding box center [243, 171] width 122 height 15
type input "100"
click at [357, 134] on input "0.00" at bounding box center [392, 140] width 122 height 15
type input "50"
click at [393, 83] on link "Family" at bounding box center [392, 86] width 26 height 19
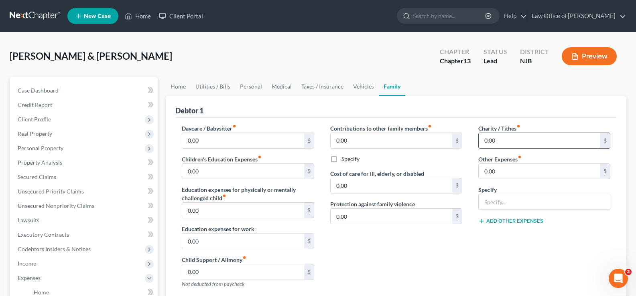
click at [499, 140] on input "0.00" at bounding box center [540, 140] width 122 height 15
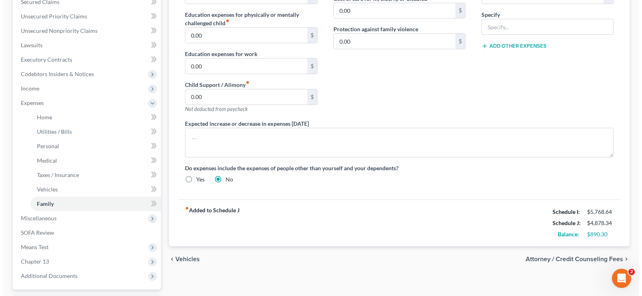
scroll to position [179, 0]
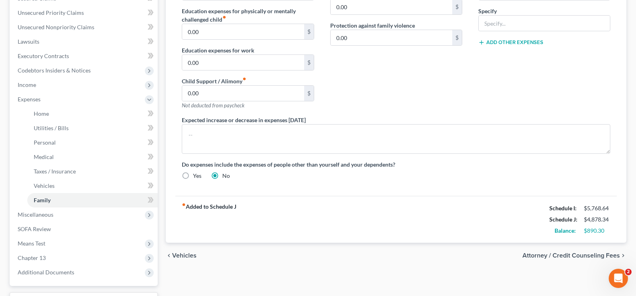
type input "20.00"
click at [539, 253] on span "Attorney / Credit Counseling Fees" at bounding box center [570, 256] width 97 height 6
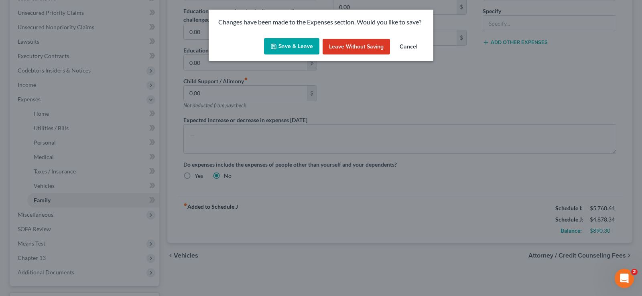
click at [287, 46] on button "Save & Leave" at bounding box center [291, 46] width 55 height 17
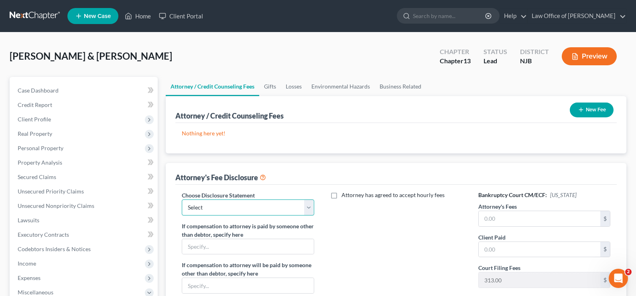
click at [219, 207] on select "Select Law Office of [PERSON_NAME]" at bounding box center [248, 208] width 132 height 16
select select "0"
click at [182, 200] on select "Select Law Office of [PERSON_NAME]" at bounding box center [248, 208] width 132 height 16
click at [506, 219] on input "text" at bounding box center [540, 218] width 122 height 15
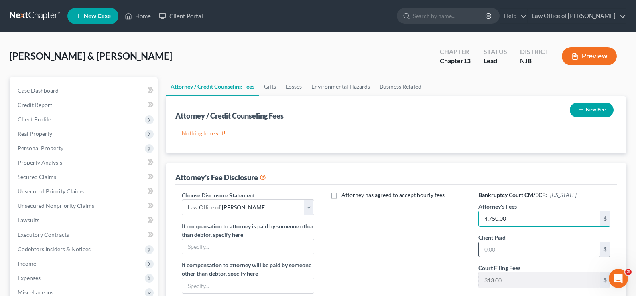
type input "4,750.00"
click at [495, 247] on input "text" at bounding box center [540, 249] width 122 height 15
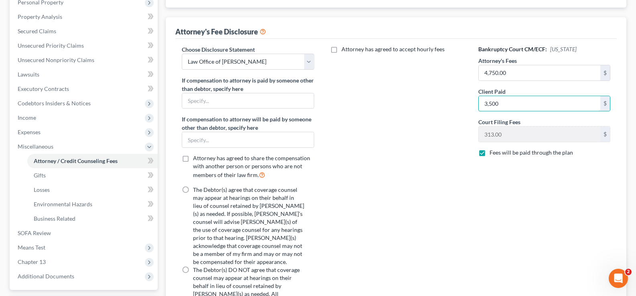
scroll to position [147, 0]
type input "3,500"
drag, startPoint x: 182, startPoint y: 189, endPoint x: 186, endPoint y: 207, distance: 18.5
click at [193, 189] on label "The Debtor(s) agree that coverage counsel may appear at hearings on their behal…" at bounding box center [248, 225] width 111 height 80
click at [196, 189] on input "The Debtor(s) agree that coverage counsel may appear at hearings on their behal…" at bounding box center [198, 187] width 5 height 5
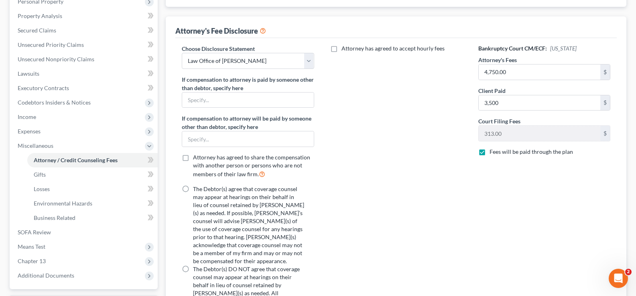
radio input "true"
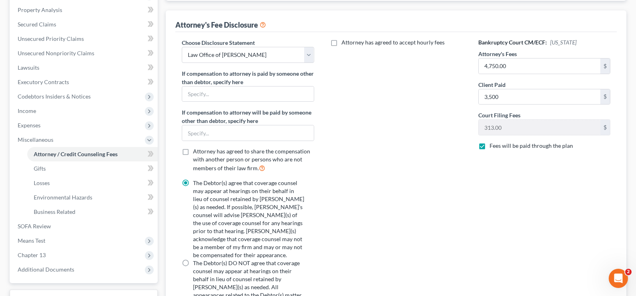
scroll to position [236, 0]
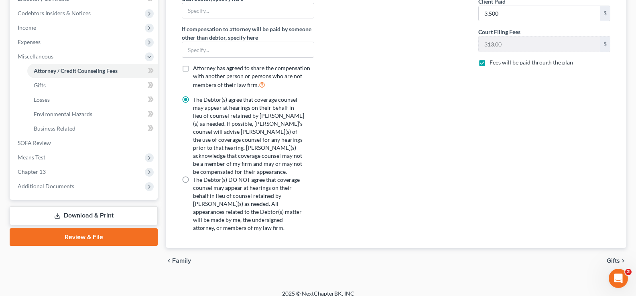
click at [611, 258] on span "Gifts" at bounding box center [613, 261] width 13 height 6
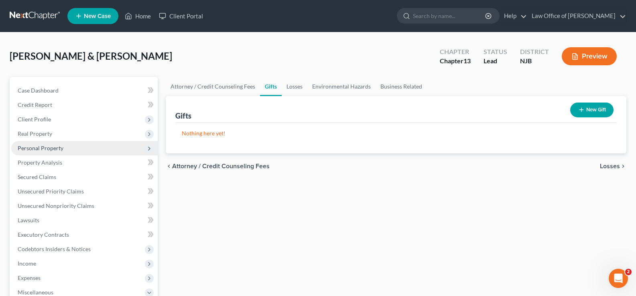
click at [49, 146] on span "Personal Property" at bounding box center [41, 148] width 46 height 7
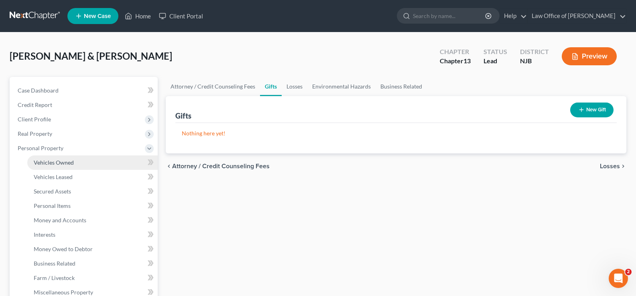
click at [56, 160] on span "Vehicles Owned" at bounding box center [54, 162] width 40 height 7
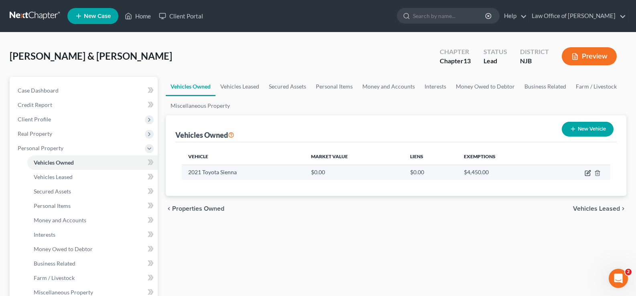
click at [588, 170] on icon "button" at bounding box center [588, 173] width 6 height 6
select select "0"
select select "5"
select select "2"
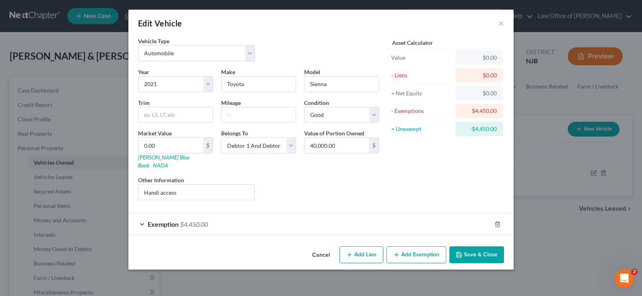
click at [362, 247] on button "Add Lien" at bounding box center [361, 255] width 44 height 17
select select "2"
select select "0"
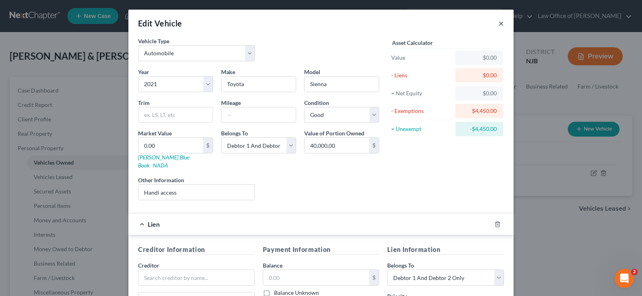
click at [498, 24] on button "×" at bounding box center [501, 23] width 6 height 10
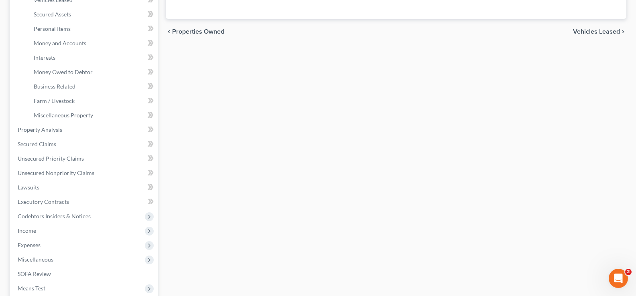
scroll to position [197, 0]
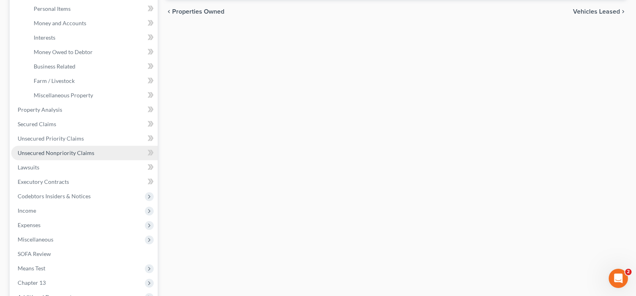
click at [45, 153] on span "Unsecured Nonpriority Claims" at bounding box center [56, 153] width 77 height 7
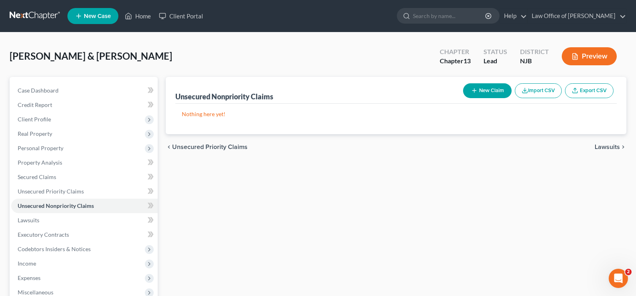
click at [481, 85] on button "New Claim" at bounding box center [487, 90] width 49 height 15
select select "2"
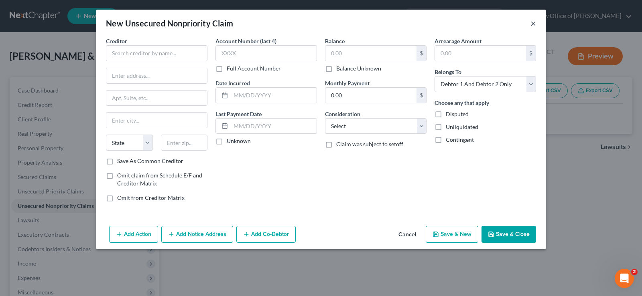
click at [533, 21] on button "×" at bounding box center [533, 23] width 6 height 10
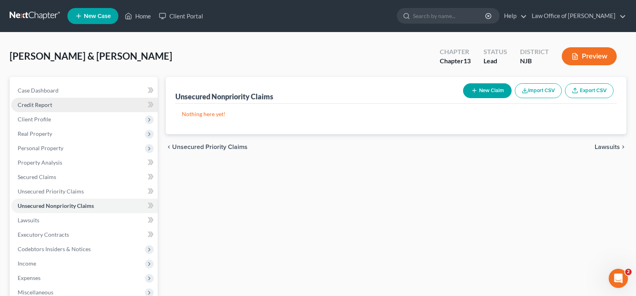
click at [45, 105] on span "Credit Report" at bounding box center [35, 105] width 35 height 7
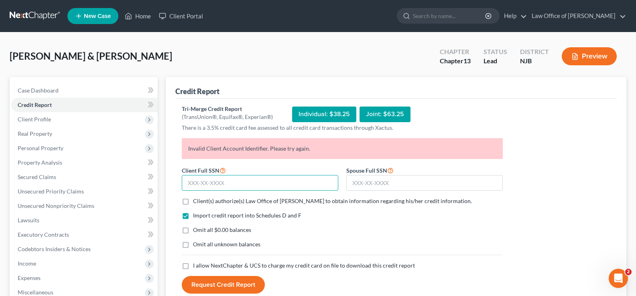
click at [223, 186] on input "text" at bounding box center [260, 183] width 156 height 16
type input "149-40-1740"
click at [362, 185] on input "text" at bounding box center [424, 183] width 156 height 16
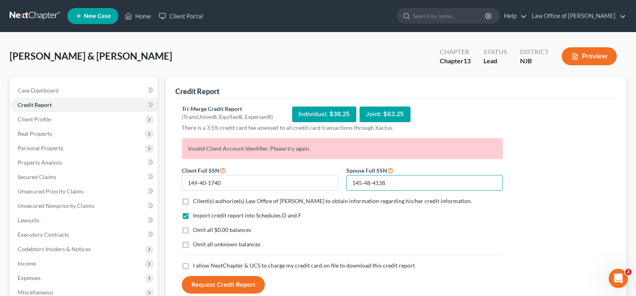
type input "145-48-4138"
drag, startPoint x: 185, startPoint y: 201, endPoint x: 179, endPoint y: 236, distance: 36.2
click at [193, 201] on label "Client(s) authorize(s) Law Office of [PERSON_NAME] to obtain information regard…" at bounding box center [332, 201] width 279 height 8
click at [196, 201] on input "Client(s) authorize(s) Law Office of [PERSON_NAME] to obtain information regard…" at bounding box center [198, 199] width 5 height 5
checkbox input "true"
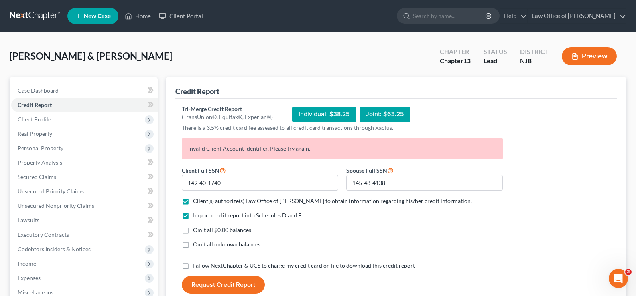
click at [193, 231] on label "Omit all $0.00 balances" at bounding box center [222, 230] width 58 height 8
click at [196, 231] on input "Omit all $0.00 balances" at bounding box center [198, 228] width 5 height 5
checkbox input "true"
drag, startPoint x: 184, startPoint y: 266, endPoint x: 209, endPoint y: 292, distance: 36.0
click at [193, 268] on label "I allow NextChapter & UCS to charge my credit card on file to download this cre…" at bounding box center [304, 266] width 222 height 8
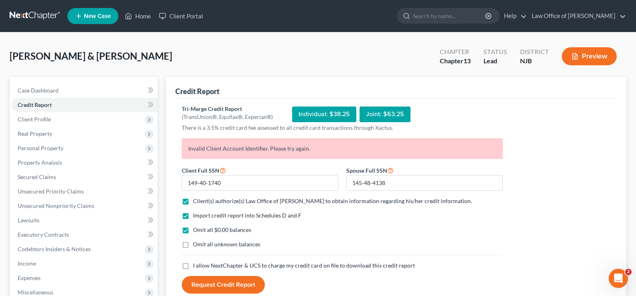
click at [196, 267] on input "I allow NextChapter & UCS to charge my credit card on file to download this cre…" at bounding box center [198, 264] width 5 height 5
checkbox input "true"
click at [209, 289] on button "Request Credit Report" at bounding box center [223, 285] width 83 height 18
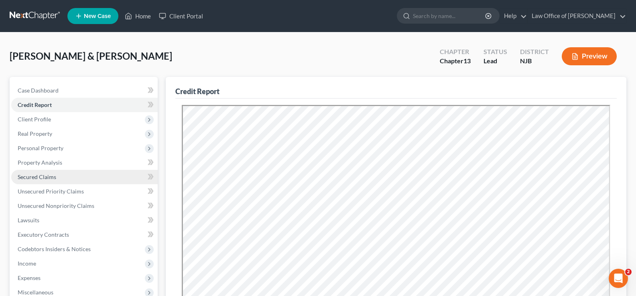
click at [51, 176] on span "Secured Claims" at bounding box center [37, 177] width 39 height 7
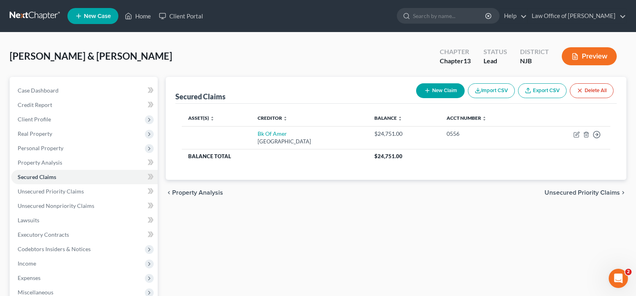
click at [601, 190] on span "Unsecured Priority Claims" at bounding box center [581, 193] width 75 height 6
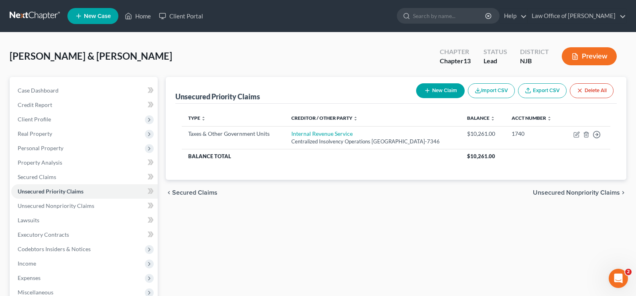
click at [601, 192] on span "Unsecured Nonpriority Claims" at bounding box center [576, 193] width 87 height 6
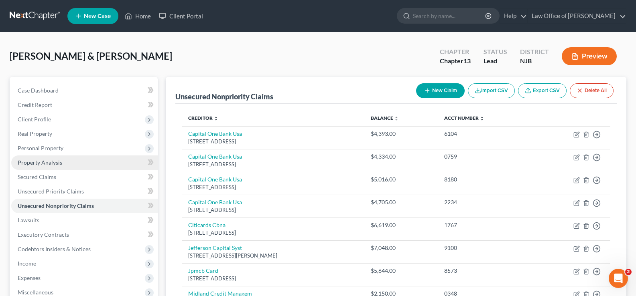
click at [43, 162] on span "Property Analysis" at bounding box center [40, 162] width 45 height 7
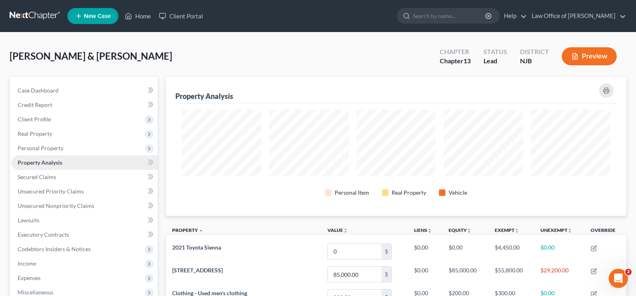
scroll to position [139, 461]
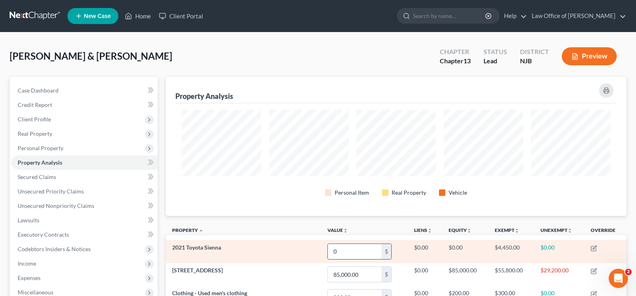
click at [357, 256] on input "0" at bounding box center [355, 251] width 54 height 15
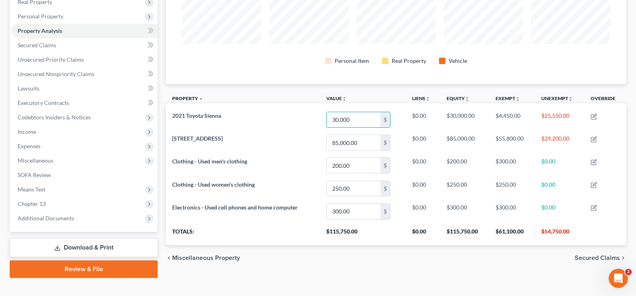
scroll to position [135, 0]
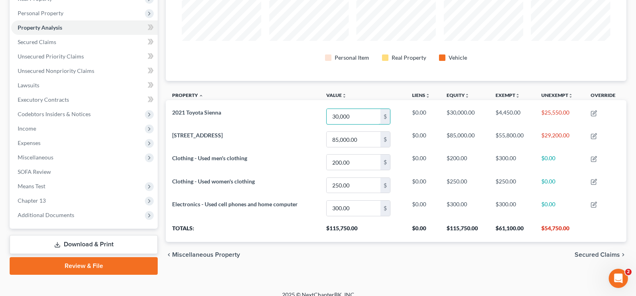
type input "30,000"
click at [583, 255] on span "Secured Claims" at bounding box center [597, 255] width 45 height 6
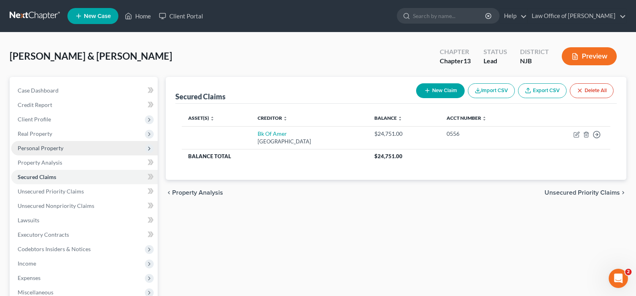
click at [32, 145] on span "Personal Property" at bounding box center [41, 148] width 46 height 7
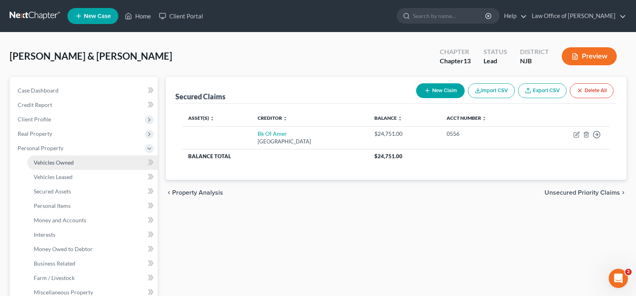
click at [61, 159] on span "Vehicles Owned" at bounding box center [54, 162] width 40 height 7
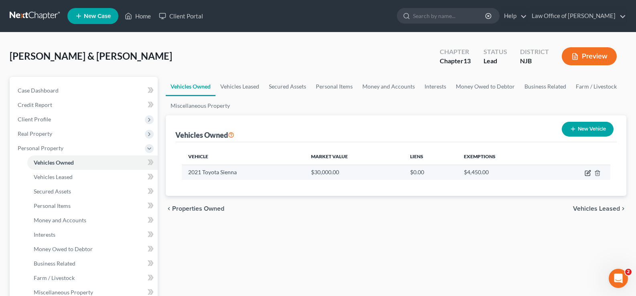
click at [589, 170] on icon "button" at bounding box center [588, 173] width 6 height 6
select select "0"
select select "5"
select select "2"
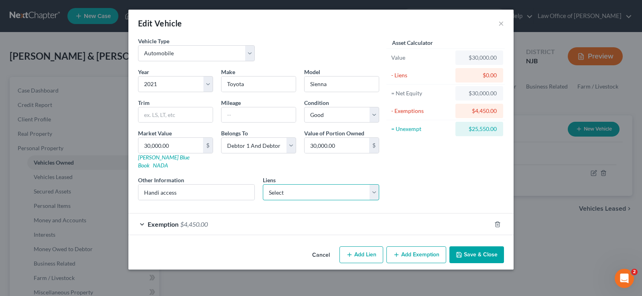
click at [302, 185] on select "Select Bk Of Amer - $24,751.00" at bounding box center [321, 193] width 117 height 16
select select "9"
select select "0"
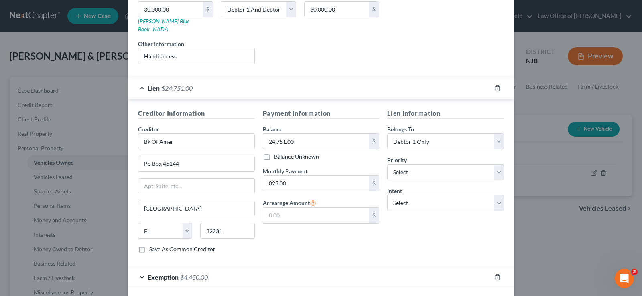
scroll to position [144, 0]
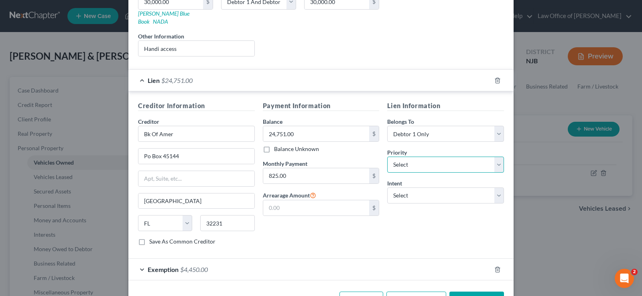
click at [399, 157] on select "Select 1st 2nd 3rd 4th 5th 6th 7th 8th 9th 10th 11th 12th 13th 14th 15th 16th 1…" at bounding box center [445, 165] width 117 height 16
select select "0"
click at [387, 157] on select "Select 1st 2nd 3rd 4th 5th 6th 7th 8th 9th 10th 11th 12th 13th 14th 15th 16th 1…" at bounding box center [445, 165] width 117 height 16
click at [413, 190] on select "Select Surrender Redeem Reaffirm Avoid Other" at bounding box center [445, 196] width 117 height 16
select select "4"
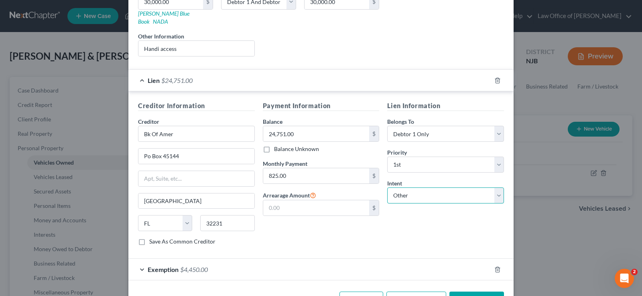
click at [387, 188] on select "Select Surrender Redeem Reaffirm Avoid Other" at bounding box center [445, 196] width 117 height 16
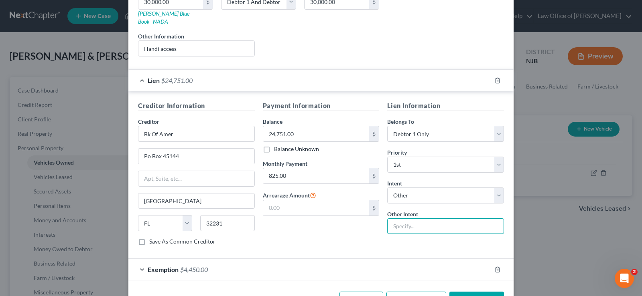
click at [410, 219] on input "text" at bounding box center [445, 227] width 117 height 16
type input "Keep current outside"
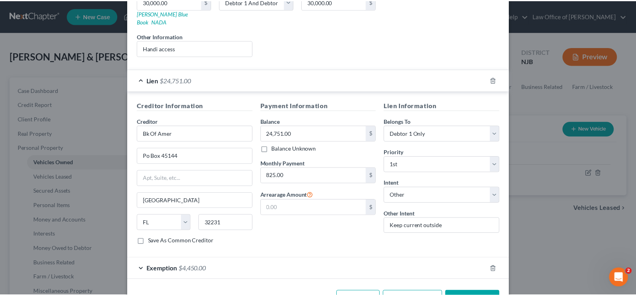
scroll to position [164, 0]
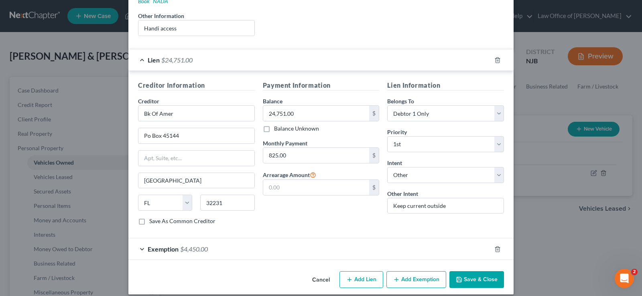
click at [465, 274] on button "Save & Close" at bounding box center [476, 280] width 55 height 17
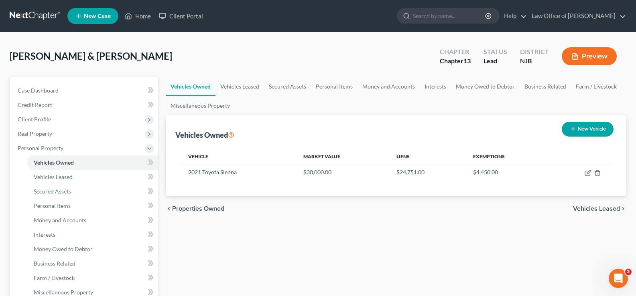
drag, startPoint x: 1, startPoint y: 7, endPoint x: 1, endPoint y: 25, distance: 17.7
click at [1, 25] on nav "Home New Case Client Portal Law Office of [PERSON_NAME] [PERSON_NAME][EMAIL_ADD…" at bounding box center [318, 16] width 636 height 32
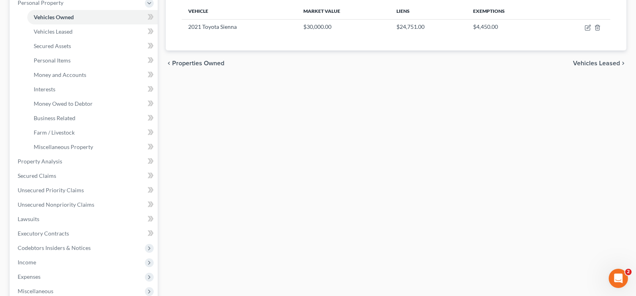
scroll to position [148, 0]
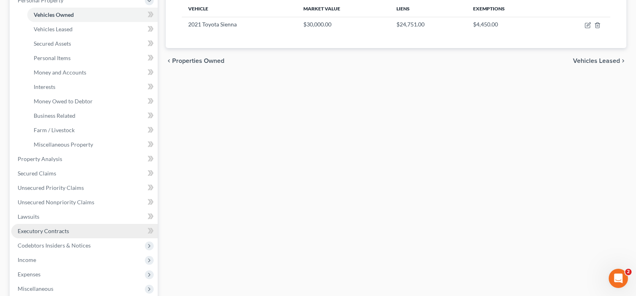
click at [45, 231] on span "Executory Contracts" at bounding box center [43, 231] width 51 height 7
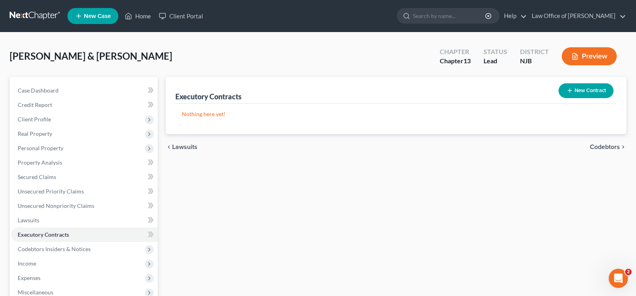
click at [579, 87] on button "New Contract" at bounding box center [585, 90] width 55 height 15
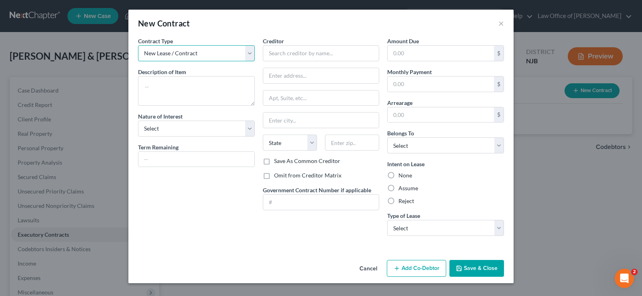
click at [183, 49] on select "New Lease / Contract New Timeshare" at bounding box center [196, 53] width 117 height 16
click at [138, 45] on select "New Lease / Contract New Timeshare" at bounding box center [196, 53] width 117 height 16
click at [162, 84] on textarea at bounding box center [196, 91] width 117 height 30
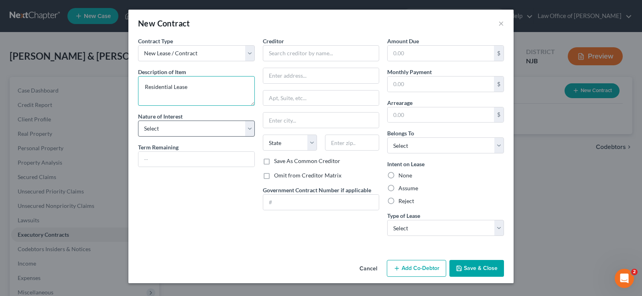
type textarea "Residential Lease"
click at [173, 130] on select "Select Purchaser Agent Lessor Lessee" at bounding box center [196, 129] width 117 height 16
select select "3"
click at [138, 121] on select "Select Purchaser Agent Lessor Lessee" at bounding box center [196, 129] width 117 height 16
click at [288, 52] on input "text" at bounding box center [321, 53] width 117 height 16
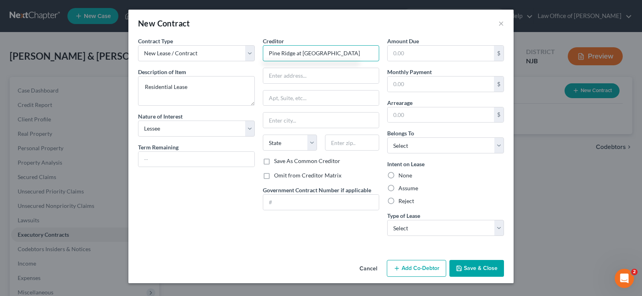
type input "Pine Ridge at [GEOGRAPHIC_DATA]"
click at [398, 186] on label "Assume" at bounding box center [408, 189] width 20 height 8
click at [402, 186] on input "Assume" at bounding box center [404, 187] width 5 height 5
radio input "true"
click at [296, 78] on input "text" at bounding box center [321, 75] width 116 height 15
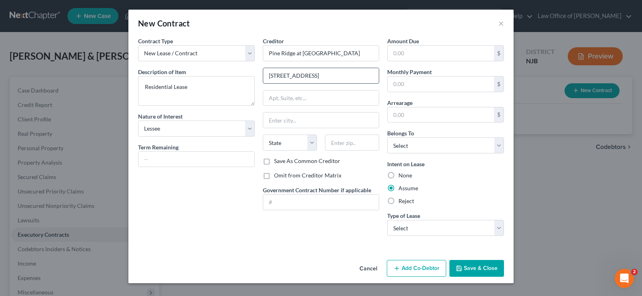
type input "[STREET_ADDRESS]"
type input "[PERSON_NAME]"
click at [302, 141] on select "State [US_STATE] AK AR AZ CA CO CT DE DC [GEOGRAPHIC_DATA] [GEOGRAPHIC_DATA] GU…" at bounding box center [290, 143] width 54 height 16
select select "33"
click at [263, 135] on select "State [US_STATE] AK AR AZ CA CO CT DE DC [GEOGRAPHIC_DATA] [GEOGRAPHIC_DATA] GU…" at bounding box center [290, 143] width 54 height 16
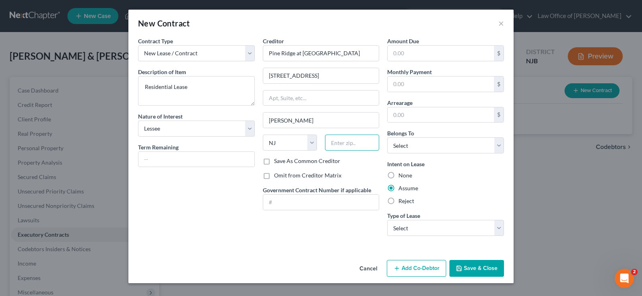
click at [351, 144] on input "text" at bounding box center [352, 143] width 54 height 16
type input "08759"
click at [428, 87] on input "text" at bounding box center [441, 84] width 106 height 15
type input "791.00"
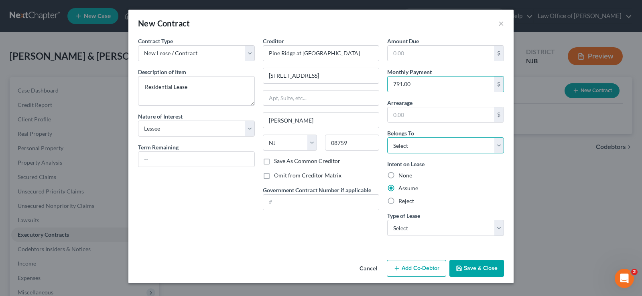
click at [413, 146] on select "Select Debtor 1 Only Debtor 2 Only Debtor 1 And Debtor 2 Only At Least One Of T…" at bounding box center [445, 146] width 117 height 16
select select "2"
click at [387, 138] on select "Select Debtor 1 Only Debtor 2 Only Debtor 1 And Debtor 2 Only At Least One Of T…" at bounding box center [445, 146] width 117 height 16
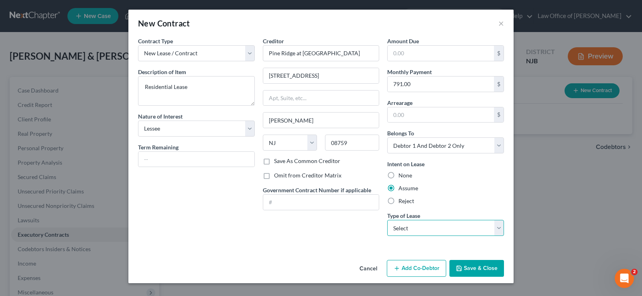
click at [433, 225] on select "Select Real Estate Car Other" at bounding box center [445, 228] width 117 height 16
select select "0"
click at [387, 220] on select "Select Real Estate Car Other" at bounding box center [445, 228] width 117 height 16
click at [469, 265] on button "Save & Close" at bounding box center [476, 268] width 55 height 17
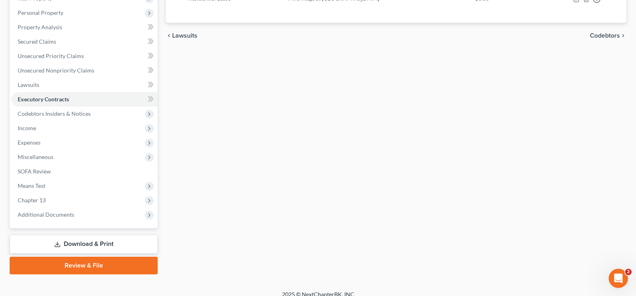
scroll to position [144, 0]
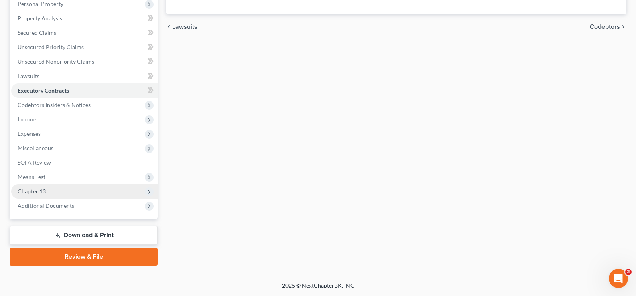
click at [67, 188] on span "Chapter 13" at bounding box center [84, 192] width 146 height 14
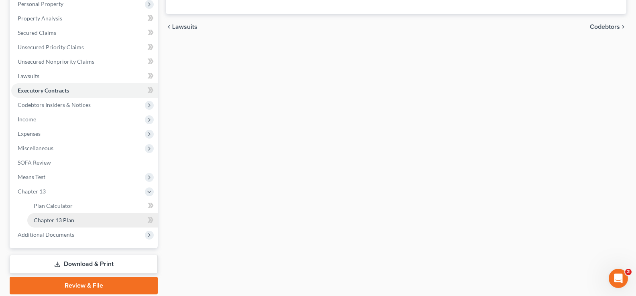
click at [55, 219] on span "Chapter 13 Plan" at bounding box center [54, 220] width 41 height 7
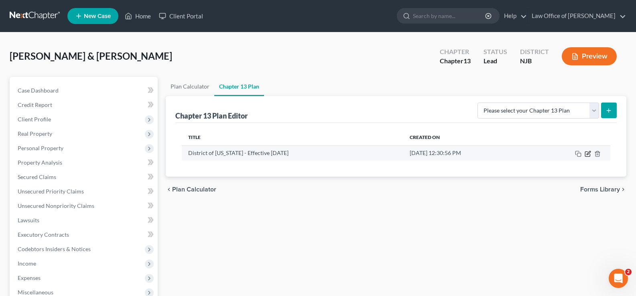
click at [588, 151] on icon "button" at bounding box center [588, 154] width 6 height 6
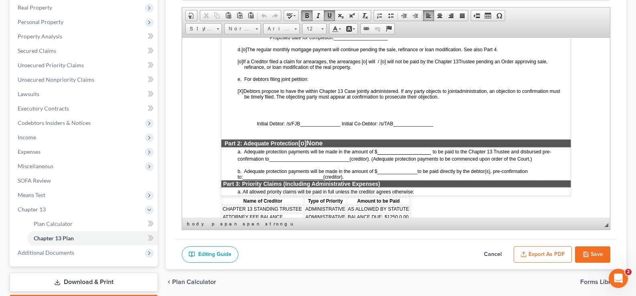
scroll to position [607, 0]
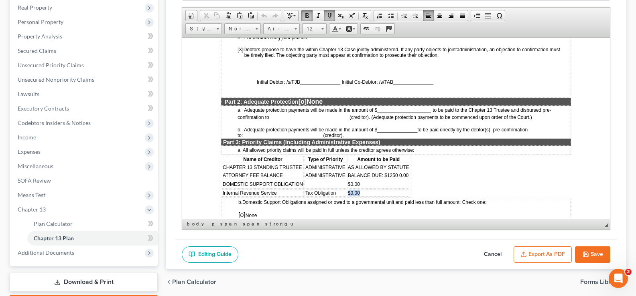
drag, startPoint x: 348, startPoint y: 191, endPoint x: 361, endPoint y: 193, distance: 12.6
click at [361, 193] on td "$0.00" at bounding box center [378, 192] width 63 height 7
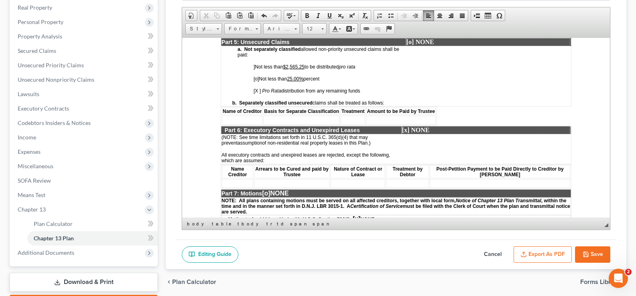
scroll to position [1466, 0]
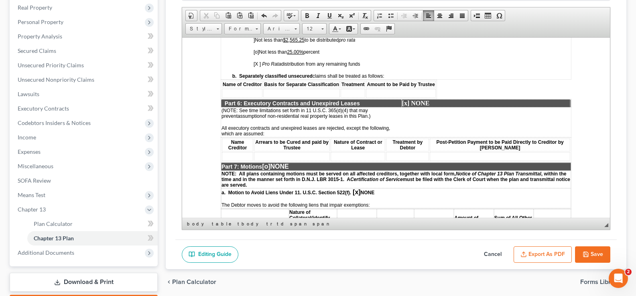
click at [232, 169] on span "Part 7: Motions" at bounding box center [241, 166] width 41 height 6
click at [229, 161] on td at bounding box center [237, 156] width 31 height 9
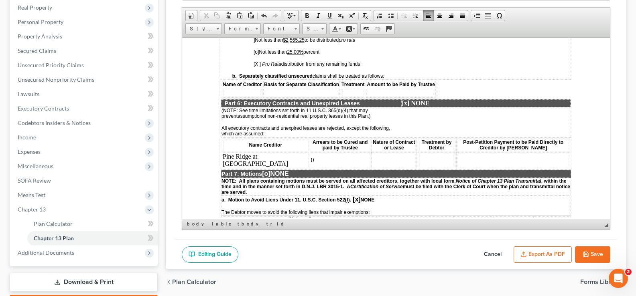
click at [371, 161] on td at bounding box center [394, 160] width 46 height 16
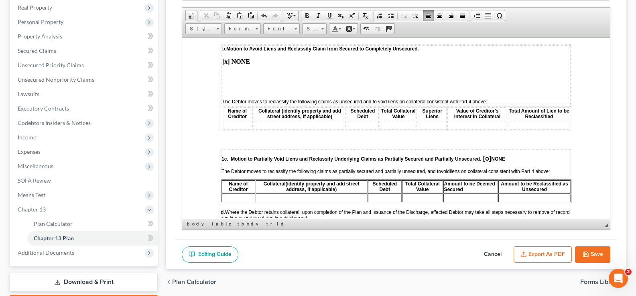
scroll to position [1701, 0]
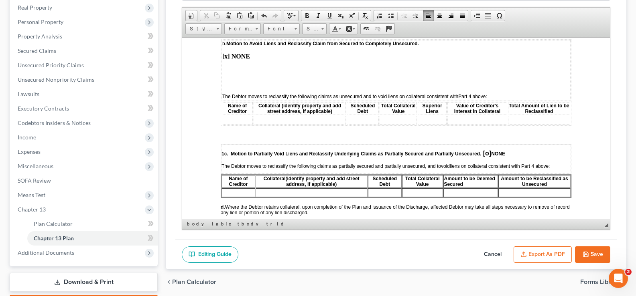
click at [594, 255] on button "Save" at bounding box center [592, 255] width 35 height 17
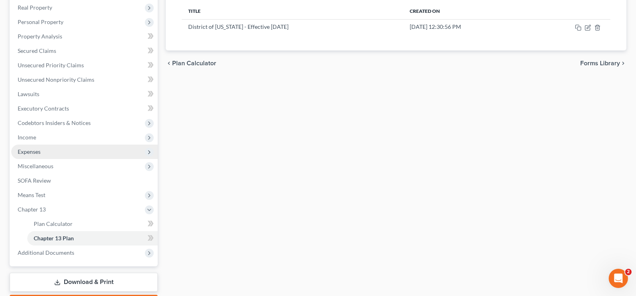
click at [49, 149] on span "Expenses" at bounding box center [84, 152] width 146 height 14
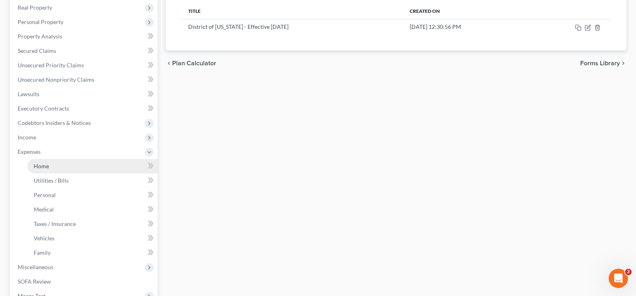
click at [49, 164] on link "Home" at bounding box center [92, 166] width 130 height 14
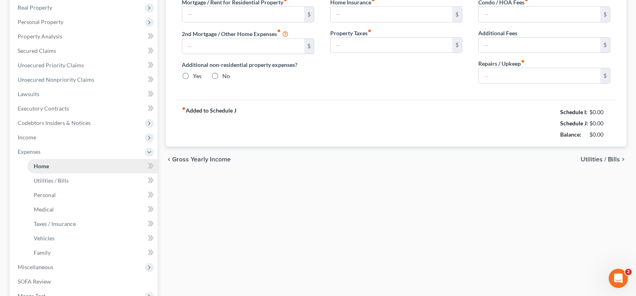
scroll to position [96, 0]
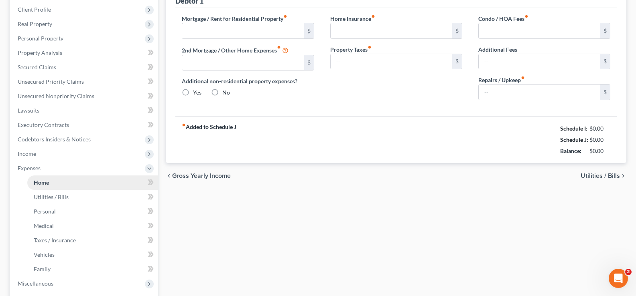
type input "790.34"
type input "0.00"
radio input "true"
type input "95.00"
type input "0.00"
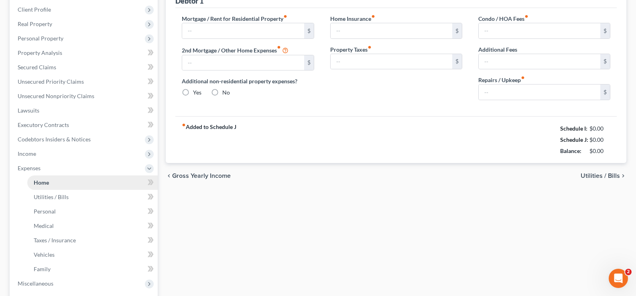
type input "0.00"
type input "200.00"
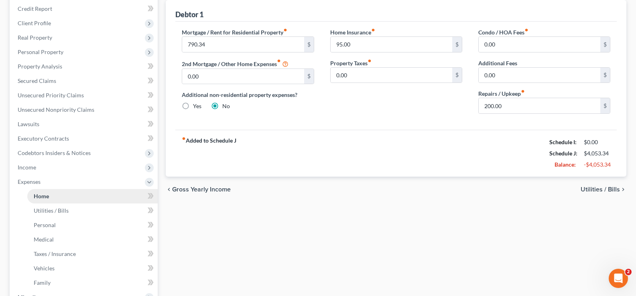
scroll to position [0, 0]
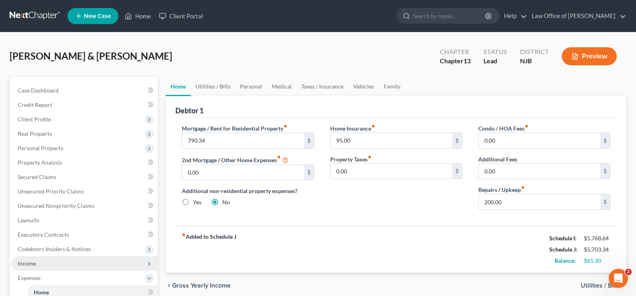
click at [34, 261] on span "Income" at bounding box center [27, 263] width 18 height 7
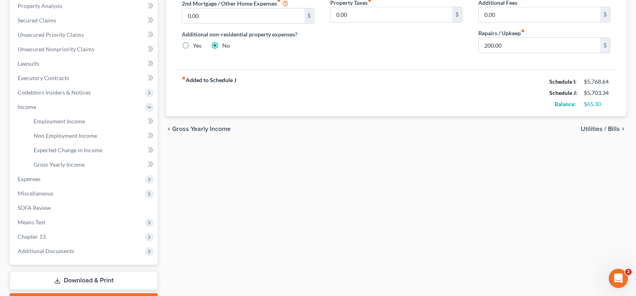
scroll to position [188, 0]
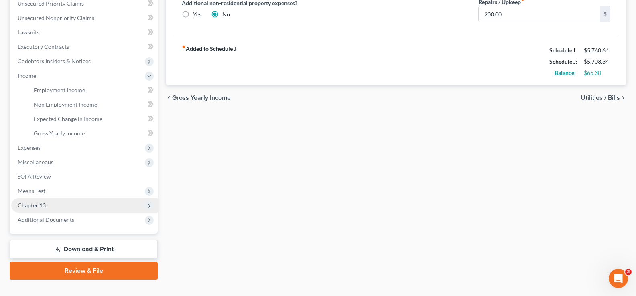
click at [39, 201] on span "Chapter 13" at bounding box center [84, 206] width 146 height 14
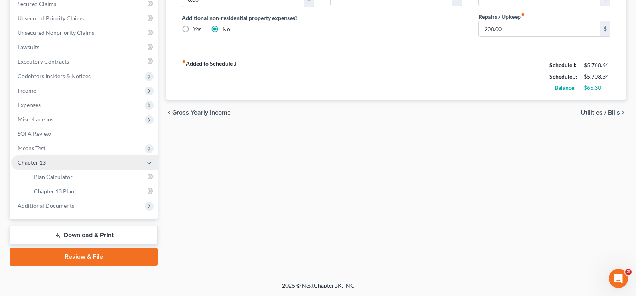
scroll to position [173, 0]
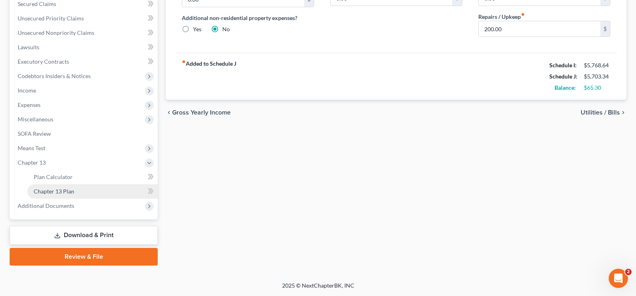
click at [52, 190] on span "Chapter 13 Plan" at bounding box center [54, 191] width 41 height 7
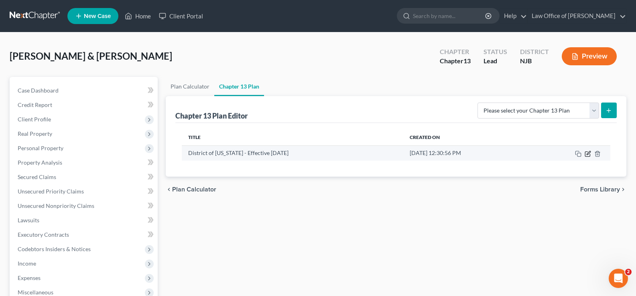
click at [588, 151] on icon "button" at bounding box center [588, 154] width 6 height 6
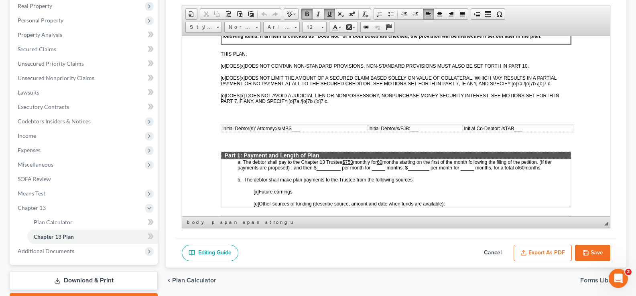
scroll to position [278, 0]
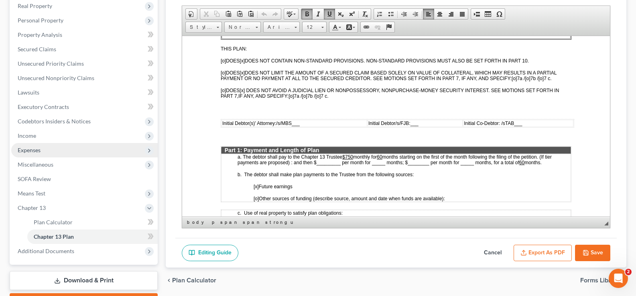
click at [34, 150] on span "Expenses" at bounding box center [29, 150] width 23 height 7
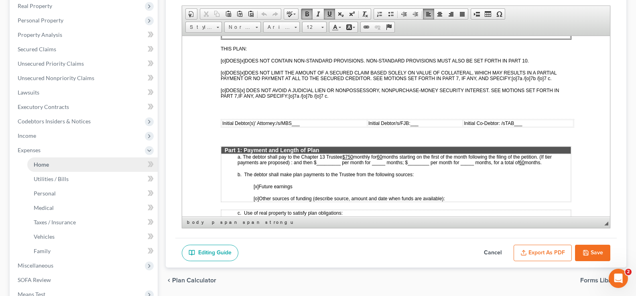
click at [55, 158] on link "Home" at bounding box center [92, 165] width 130 height 14
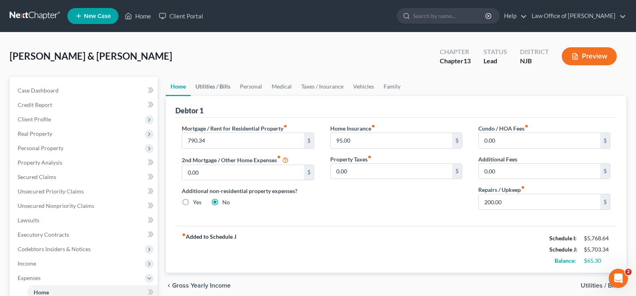
click at [208, 86] on link "Utilities / Bills" at bounding box center [213, 86] width 45 height 19
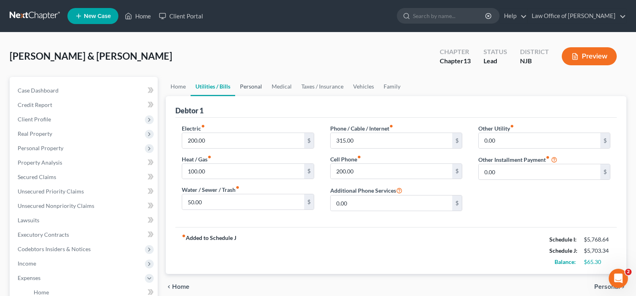
click at [261, 88] on link "Personal" at bounding box center [251, 86] width 32 height 19
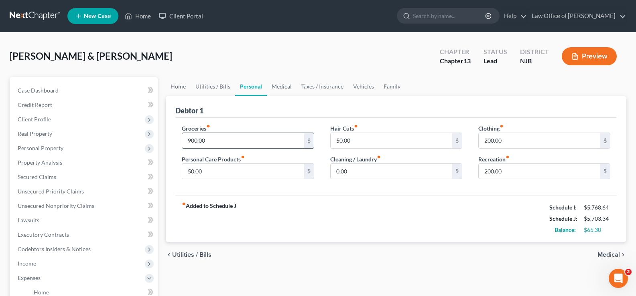
click at [259, 133] on input "900.00" at bounding box center [243, 140] width 122 height 15
type input "800"
click at [276, 92] on link "Medical" at bounding box center [282, 86] width 30 height 19
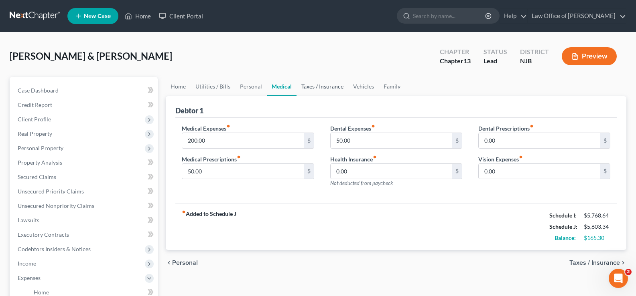
click at [311, 85] on link "Taxes / Insurance" at bounding box center [322, 86] width 52 height 19
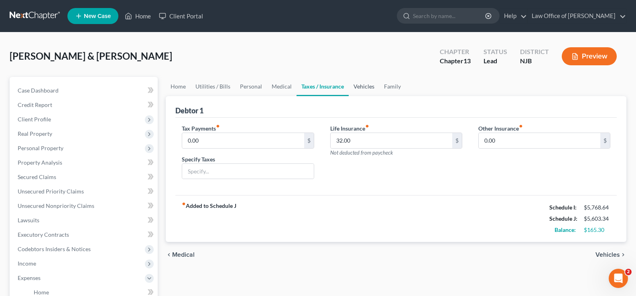
click at [357, 88] on link "Vehicles" at bounding box center [364, 86] width 30 height 19
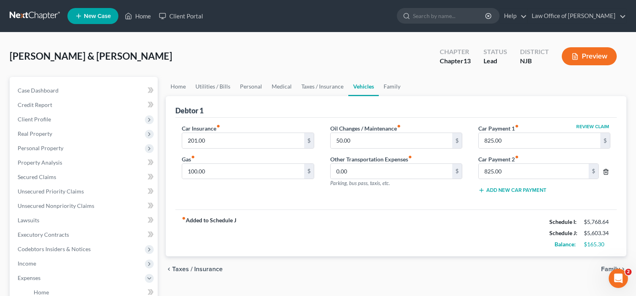
click at [607, 171] on icon "button" at bounding box center [606, 171] width 4 height 5
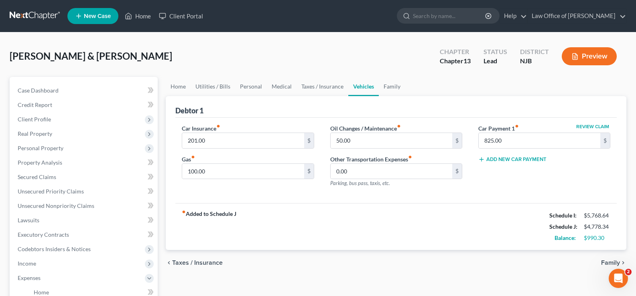
drag, startPoint x: 635, startPoint y: 12, endPoint x: 637, endPoint y: 41, distance: 29.4
click at [636, 41] on html "Home New Case Client Portal Law Office of [PERSON_NAME] [PERSON_NAME][EMAIL_ADD…" at bounding box center [318, 271] width 636 height 542
click at [22, 264] on span "Income" at bounding box center [27, 263] width 18 height 7
click at [60, 291] on span "Non Employment Income" at bounding box center [65, 292] width 63 height 7
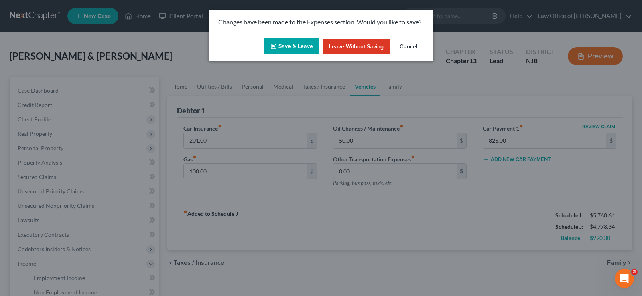
click at [301, 40] on button "Save & Leave" at bounding box center [291, 46] width 55 height 17
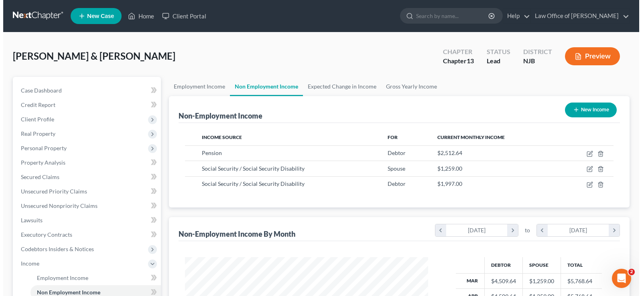
scroll to position [144, 259]
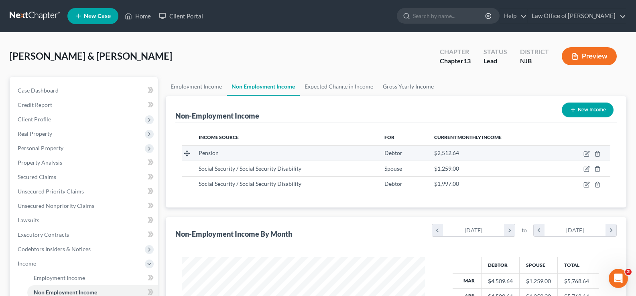
click at [585, 150] on td at bounding box center [584, 153] width 54 height 15
click at [584, 151] on icon "button" at bounding box center [586, 154] width 6 height 6
select select "2"
select select "0"
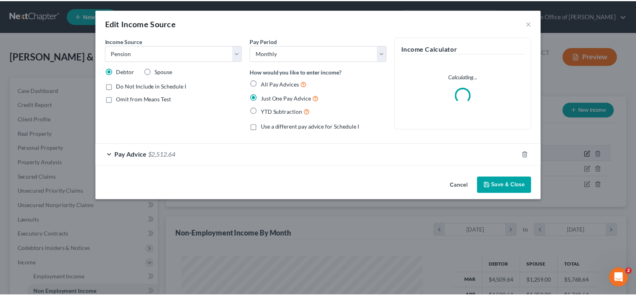
scroll to position [144, 262]
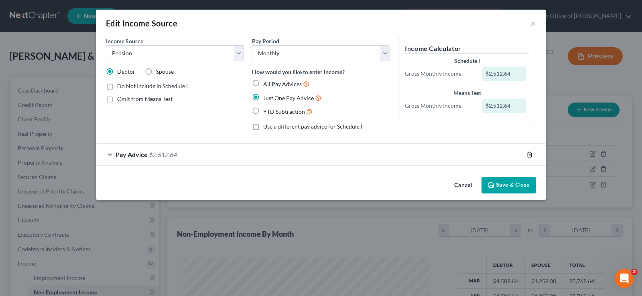
click at [529, 153] on icon "button" at bounding box center [530, 154] width 4 height 5
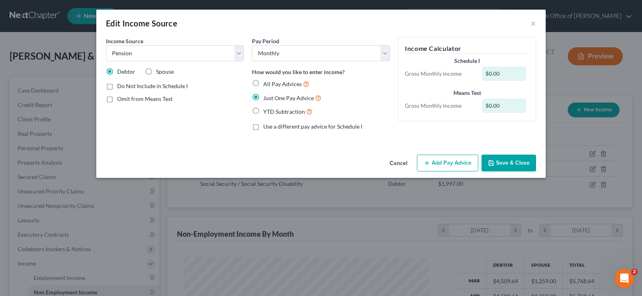
click at [452, 163] on button "Add Pay Advice" at bounding box center [447, 163] width 61 height 17
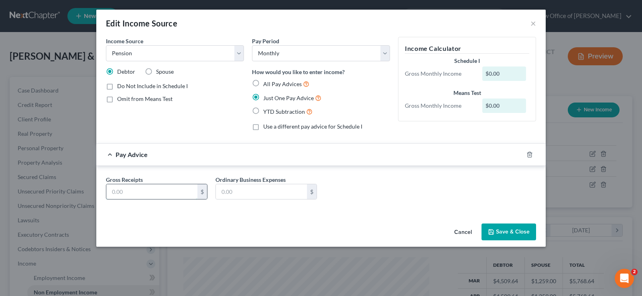
click at [162, 189] on input "text" at bounding box center [151, 192] width 91 height 15
type input "2,512.64"
click at [492, 232] on icon "button" at bounding box center [491, 232] width 6 height 6
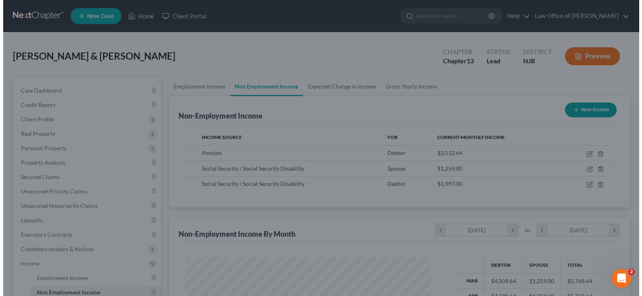
scroll to position [401064, 400949]
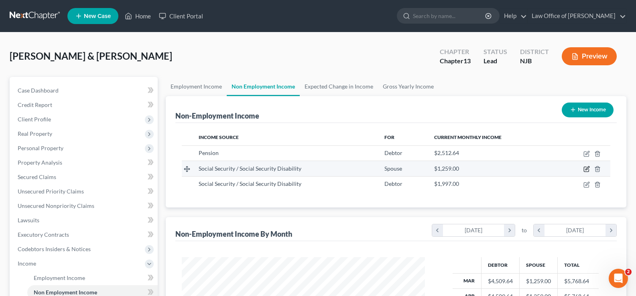
click at [587, 172] on icon "button" at bounding box center [586, 169] width 6 height 6
select select "4"
select select "0"
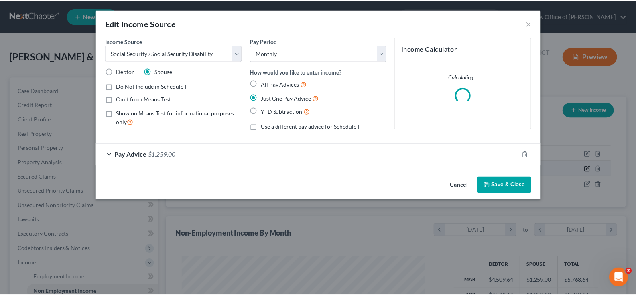
scroll to position [144, 262]
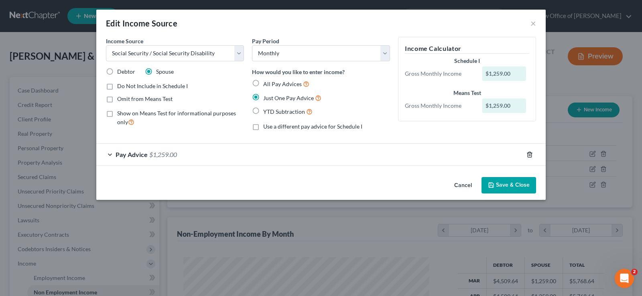
click at [529, 156] on line "button" at bounding box center [529, 155] width 0 height 2
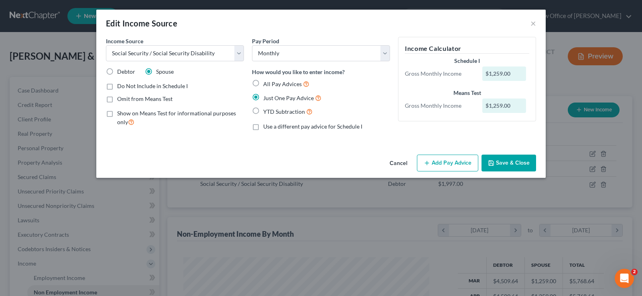
click at [451, 164] on button "Add Pay Advice" at bounding box center [447, 163] width 61 height 17
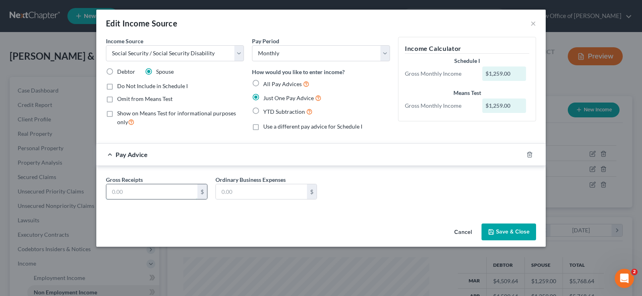
drag, startPoint x: 160, startPoint y: 192, endPoint x: 166, endPoint y: 195, distance: 6.1
click at [160, 192] on input "text" at bounding box center [151, 192] width 91 height 15
type input "1,284.00"
click at [501, 227] on button "Save & Close" at bounding box center [508, 232] width 55 height 17
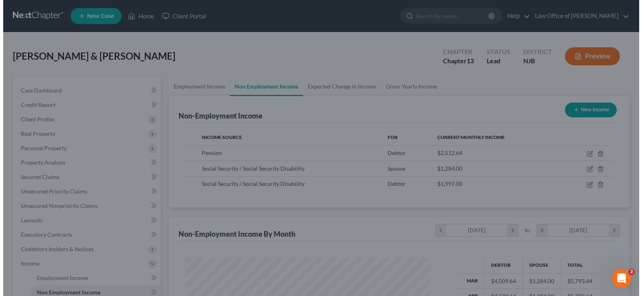
scroll to position [401064, 400949]
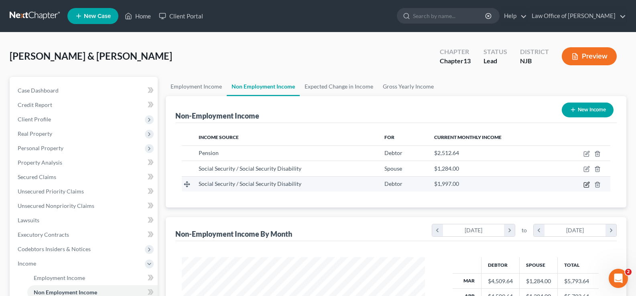
click at [587, 183] on icon "button" at bounding box center [587, 184] width 4 height 4
select select "4"
select select "0"
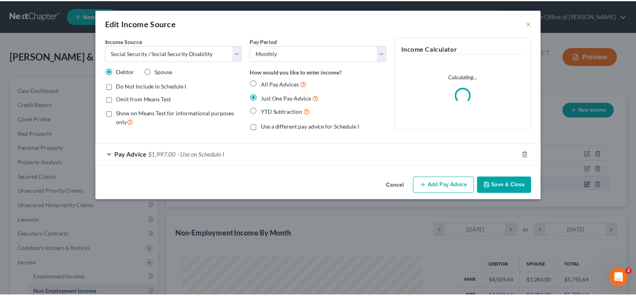
scroll to position [144, 262]
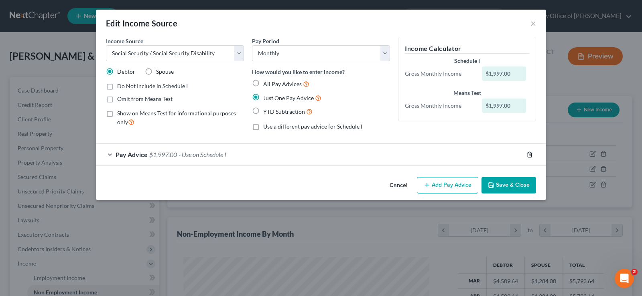
click at [526, 151] on div at bounding box center [534, 154] width 22 height 13
click at [529, 152] on icon "button" at bounding box center [529, 155] width 6 height 6
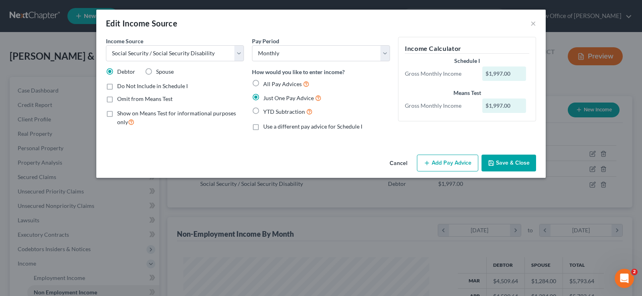
click at [458, 162] on button "Add Pay Advice" at bounding box center [447, 163] width 61 height 17
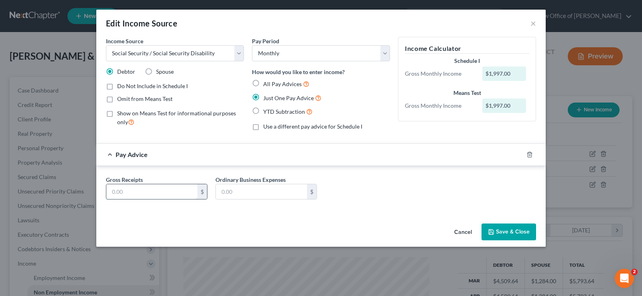
click at [118, 195] on input "text" at bounding box center [151, 192] width 91 height 15
type input "2,041."
click at [497, 231] on button "Save & Close" at bounding box center [508, 232] width 55 height 17
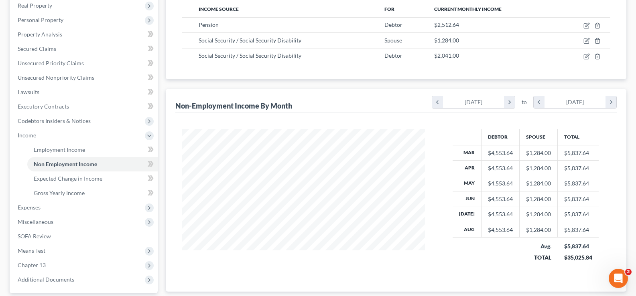
scroll to position [130, 0]
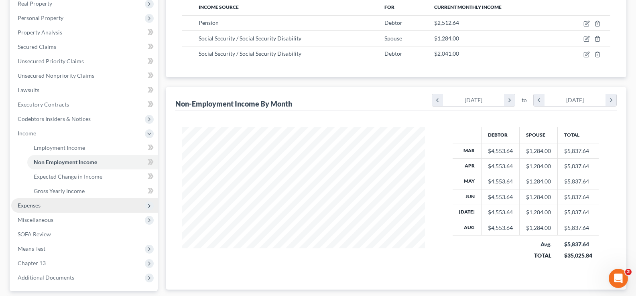
click at [39, 203] on span "Expenses" at bounding box center [29, 205] width 23 height 7
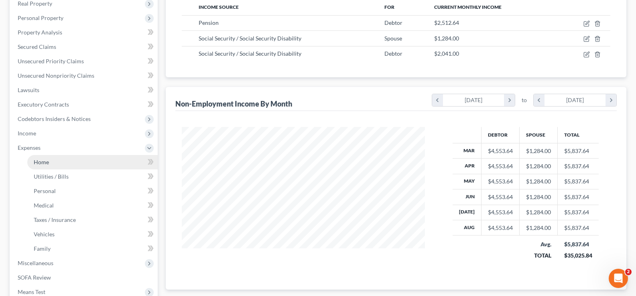
click at [34, 160] on span "Home" at bounding box center [41, 162] width 15 height 7
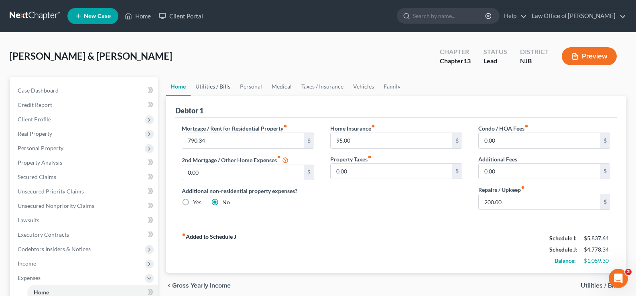
click at [203, 87] on link "Utilities / Bills" at bounding box center [213, 86] width 45 height 19
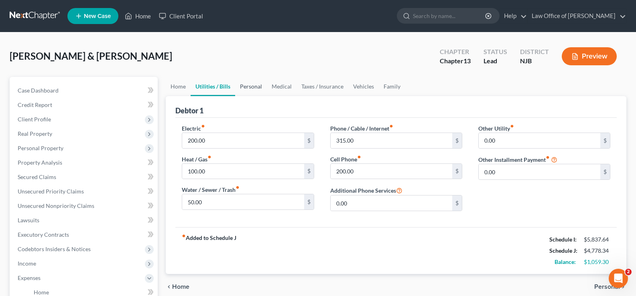
click at [256, 87] on link "Personal" at bounding box center [251, 86] width 32 height 19
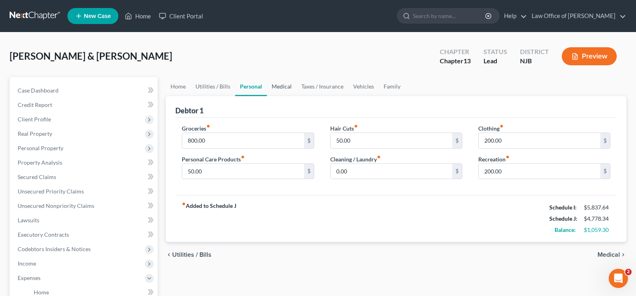
click at [280, 87] on link "Medical" at bounding box center [282, 86] width 30 height 19
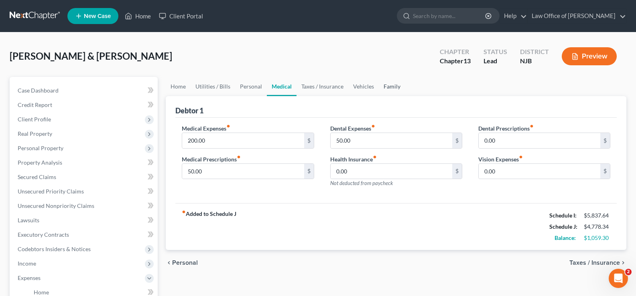
click at [393, 84] on link "Family" at bounding box center [392, 86] width 26 height 19
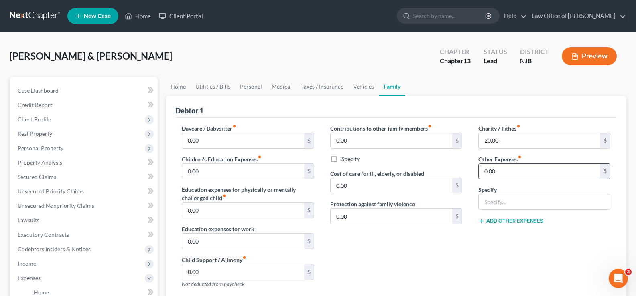
click at [556, 171] on input "0.00" at bounding box center [540, 171] width 122 height 15
type input "160"
click at [516, 204] on input "text" at bounding box center [544, 202] width 131 height 15
type input "Pet Food and Vet expenses"
click at [500, 219] on button "Add Other Expenses" at bounding box center [510, 221] width 65 height 6
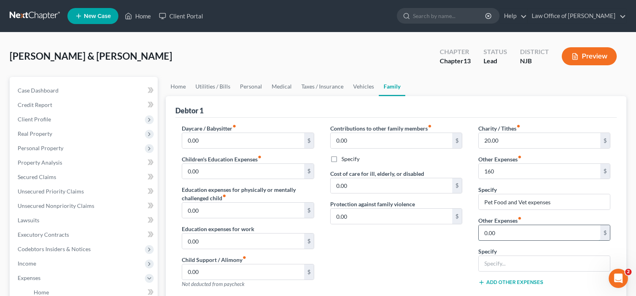
click at [499, 233] on input "0.00" at bounding box center [540, 232] width 122 height 15
type input "186.00"
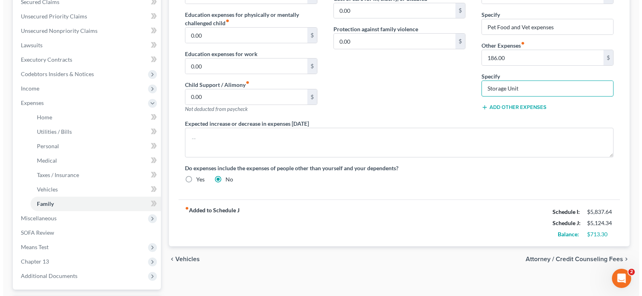
scroll to position [177, 0]
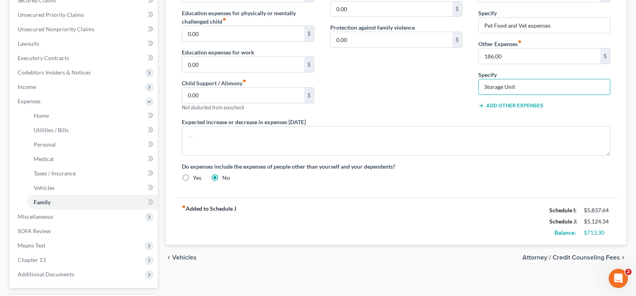
type input "Storage Unit"
click at [577, 257] on span "Attorney / Credit Counseling Fees" at bounding box center [570, 258] width 97 height 6
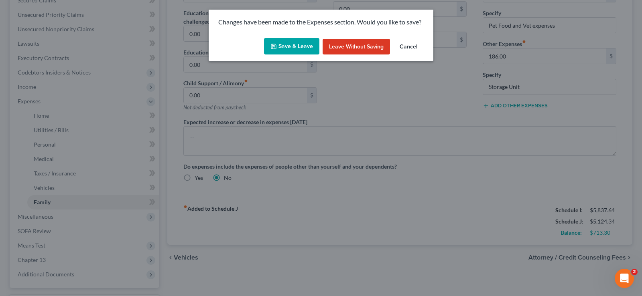
click at [286, 46] on button "Save & Leave" at bounding box center [291, 46] width 55 height 17
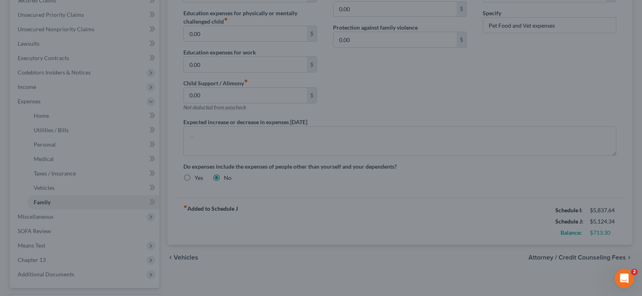
type input "160.00"
select select "0"
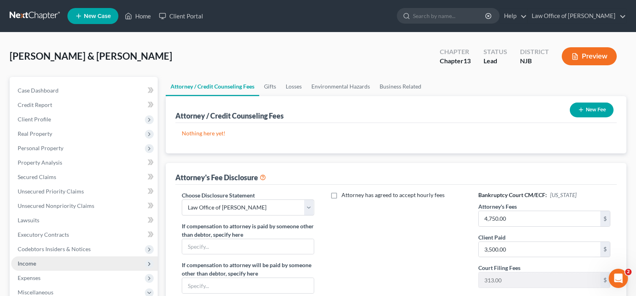
click at [29, 265] on span "Income" at bounding box center [27, 263] width 18 height 7
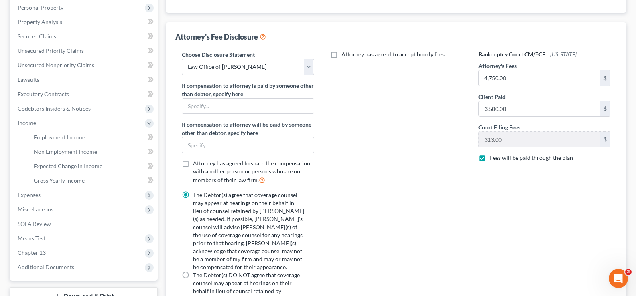
scroll to position [144, 0]
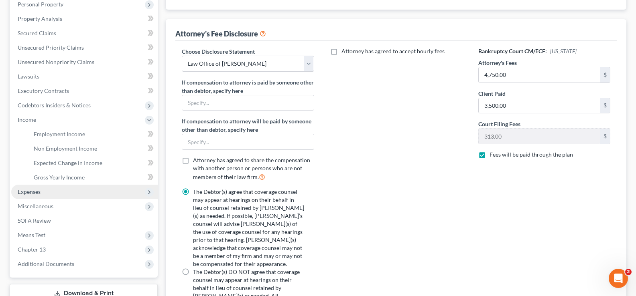
click at [29, 194] on span "Expenses" at bounding box center [29, 192] width 23 height 7
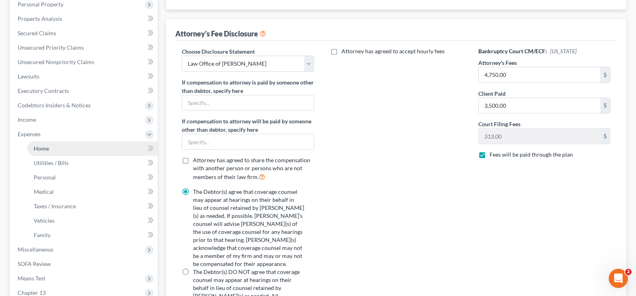
click at [48, 148] on span "Home" at bounding box center [41, 148] width 15 height 7
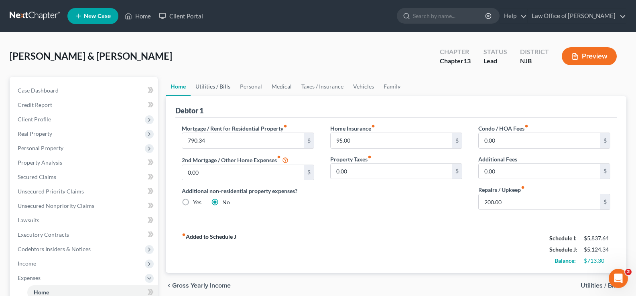
click at [213, 86] on link "Utilities / Bills" at bounding box center [213, 86] width 45 height 19
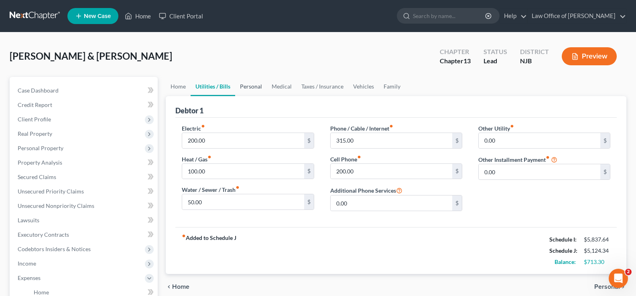
click at [259, 87] on link "Personal" at bounding box center [251, 86] width 32 height 19
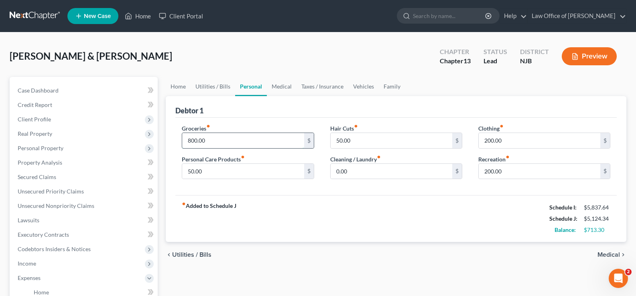
click at [231, 141] on input "800.00" at bounding box center [243, 140] width 122 height 15
click at [381, 140] on input "50.00" at bounding box center [392, 140] width 122 height 15
type input "25.00"
click at [529, 144] on input "200.00" at bounding box center [540, 140] width 122 height 15
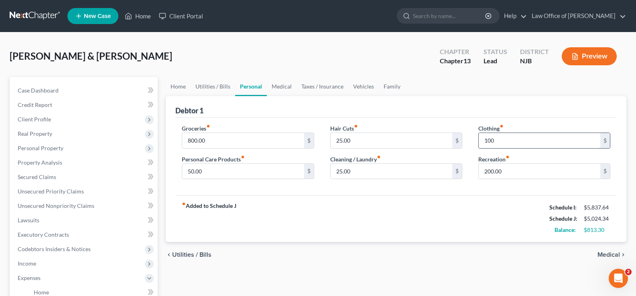
type input "100"
type input "100."
click at [285, 85] on link "Medical" at bounding box center [282, 86] width 30 height 19
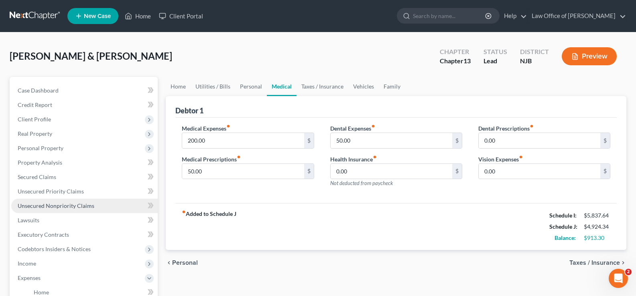
click at [54, 205] on span "Unsecured Nonpriority Claims" at bounding box center [56, 206] width 77 height 7
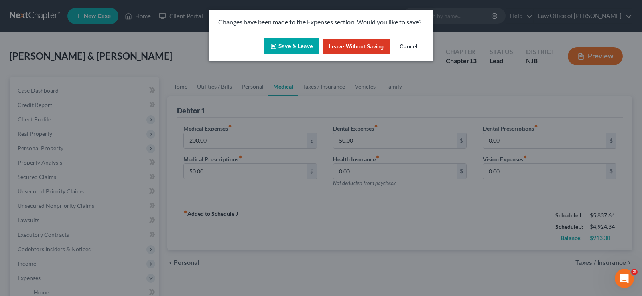
click at [283, 47] on button "Save & Leave" at bounding box center [291, 46] width 55 height 17
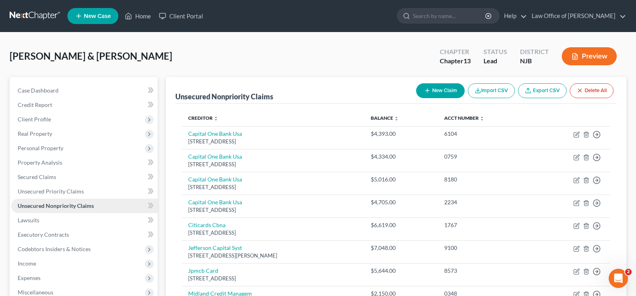
click at [53, 204] on span "Unsecured Nonpriority Claims" at bounding box center [56, 206] width 76 height 7
